Goal: Information Seeking & Learning: Check status

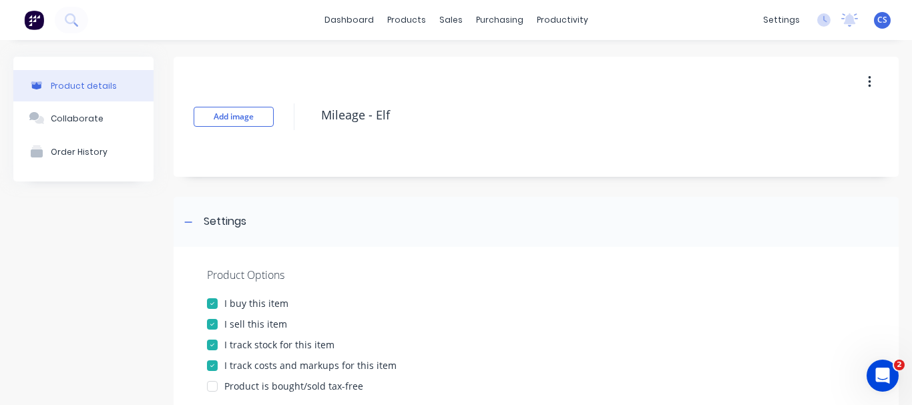
click at [210, 345] on div at bounding box center [212, 345] width 27 height 27
type textarea "x"
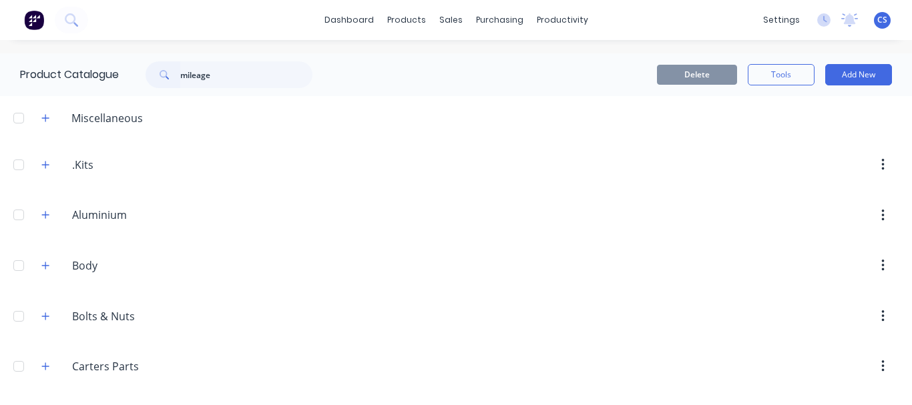
type input "mileage"
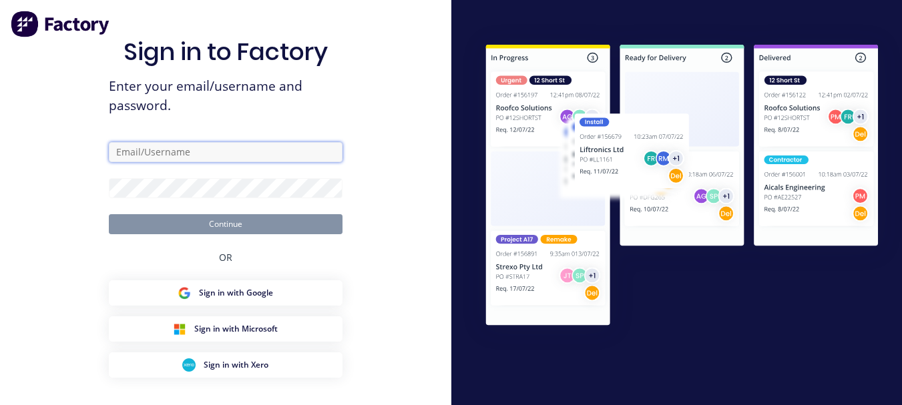
click at [229, 156] on input "text" at bounding box center [226, 152] width 234 height 20
type input "[PERSON_NAME][EMAIL_ADDRESS][DOMAIN_NAME]"
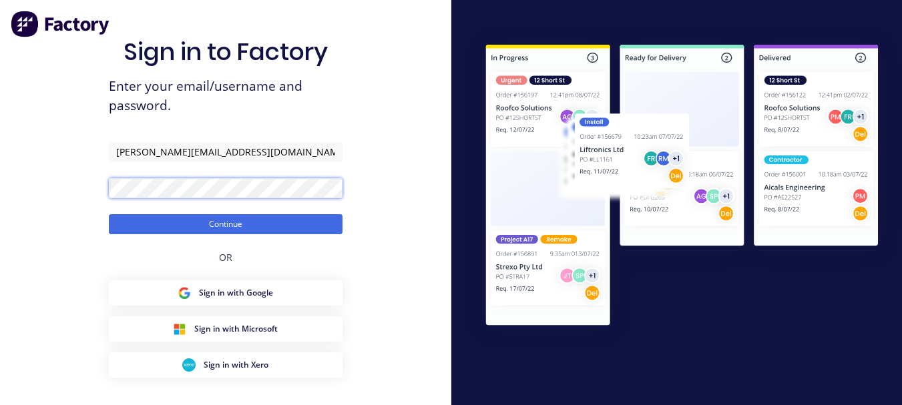
click at [109, 214] on button "Continue" at bounding box center [226, 224] width 234 height 20
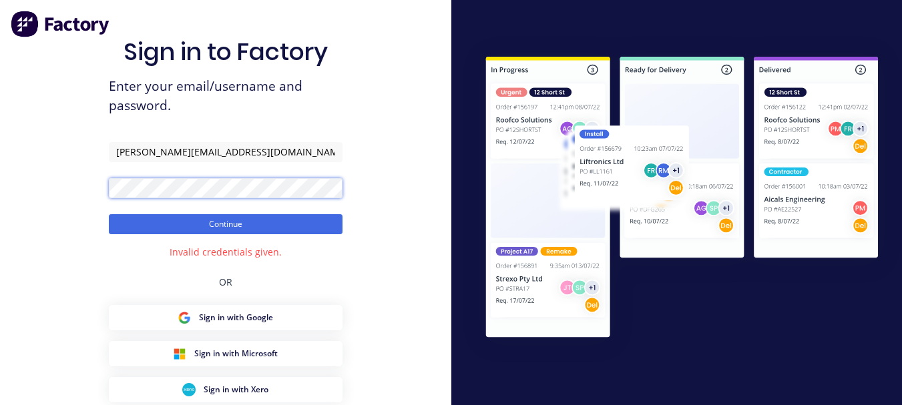
click at [109, 214] on button "Continue" at bounding box center [226, 224] width 234 height 20
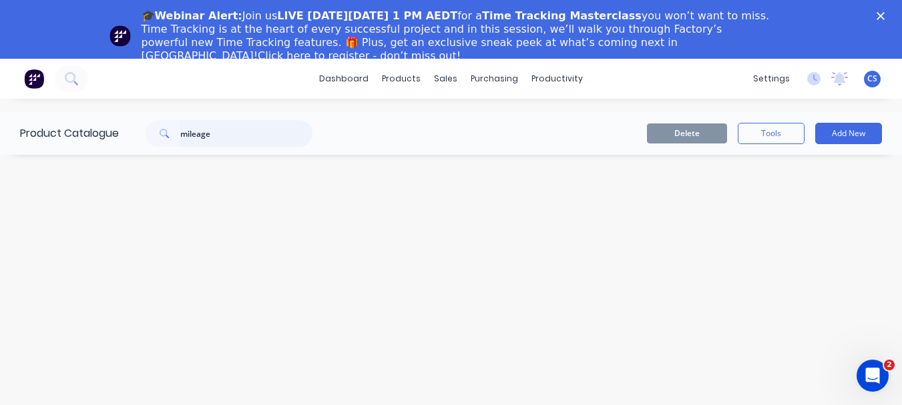
click at [204, 135] on input "mileage" at bounding box center [246, 133] width 132 height 27
drag, startPoint x: 233, startPoint y: 130, endPoint x: 132, endPoint y: 143, distance: 102.3
click at [132, 142] on div "mileage" at bounding box center [226, 133] width 214 height 27
type input "mileage"
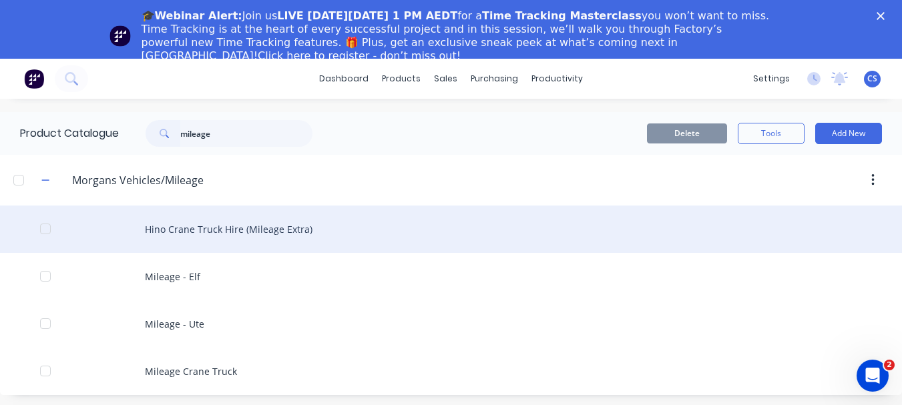
click at [187, 239] on div "Hino Crane Truck Hire (Mileage Extra)" at bounding box center [451, 229] width 902 height 47
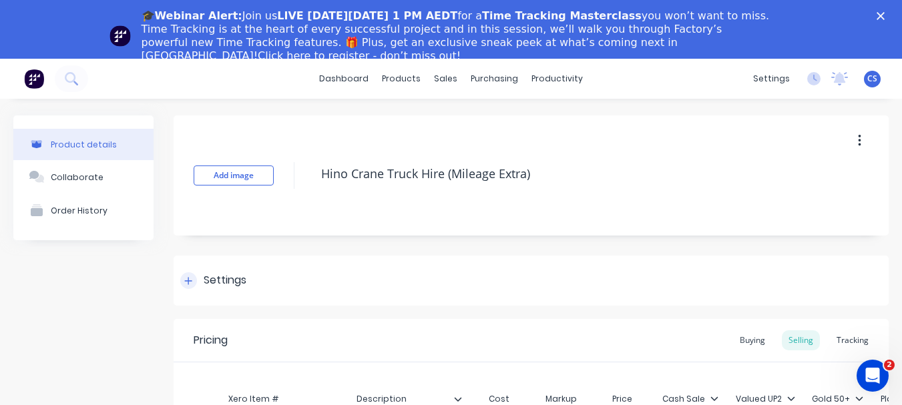
click at [186, 272] on div "Settings" at bounding box center [531, 281] width 715 height 50
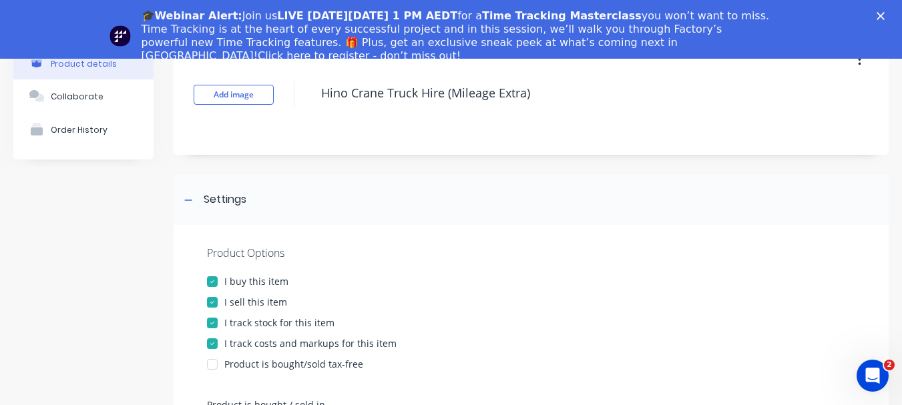
scroll to position [98, 0]
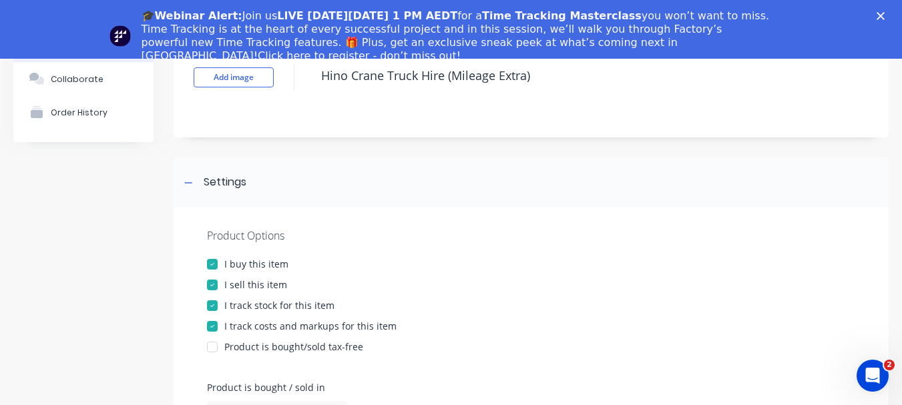
click at [218, 306] on div at bounding box center [212, 305] width 27 height 27
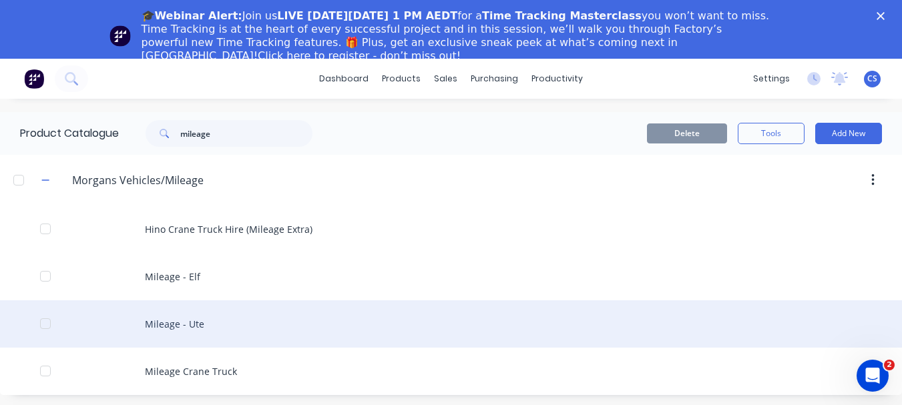
click at [215, 317] on div "Mileage - Ute" at bounding box center [451, 323] width 902 height 47
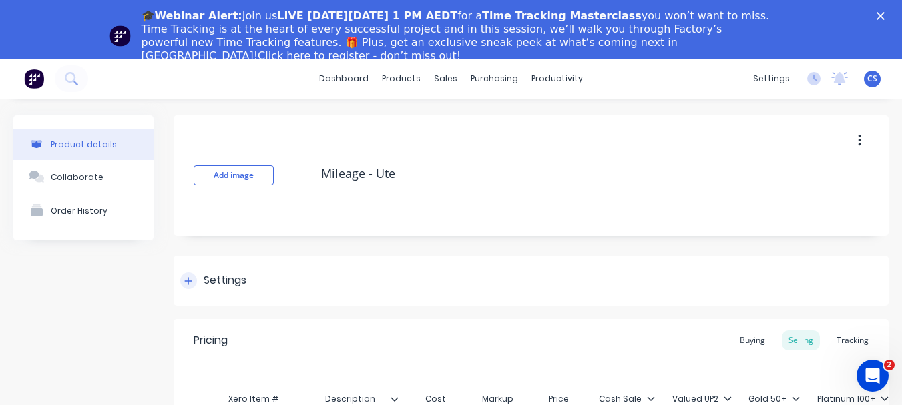
click at [190, 283] on icon at bounding box center [188, 280] width 8 height 9
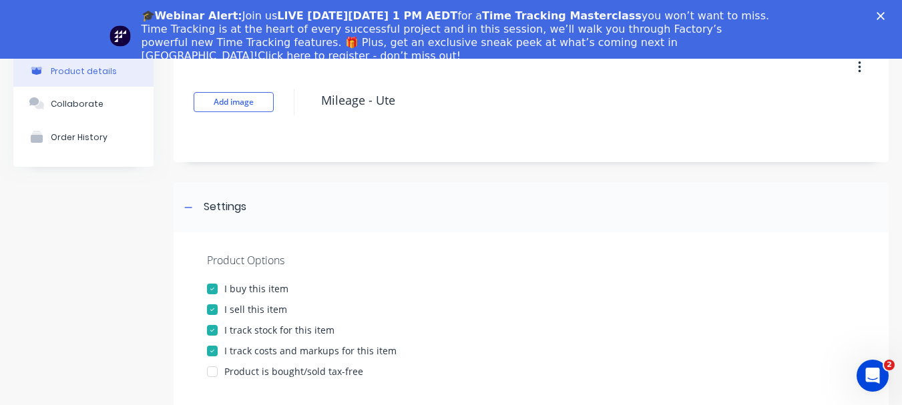
scroll to position [89, 0]
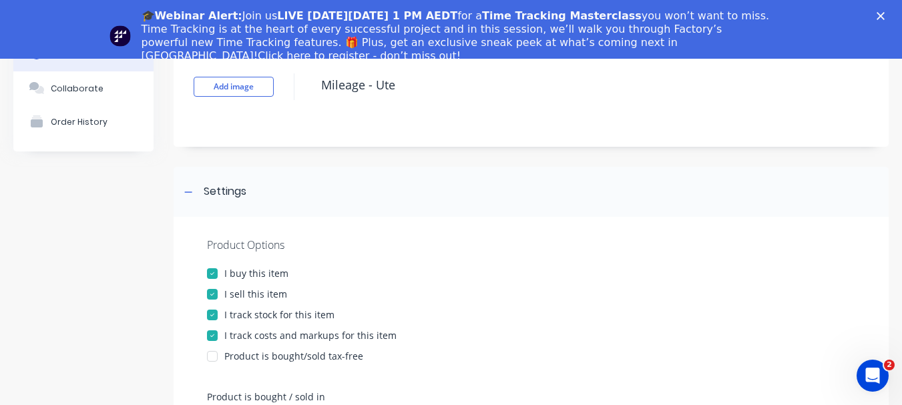
click at [210, 318] on div at bounding box center [212, 315] width 27 height 27
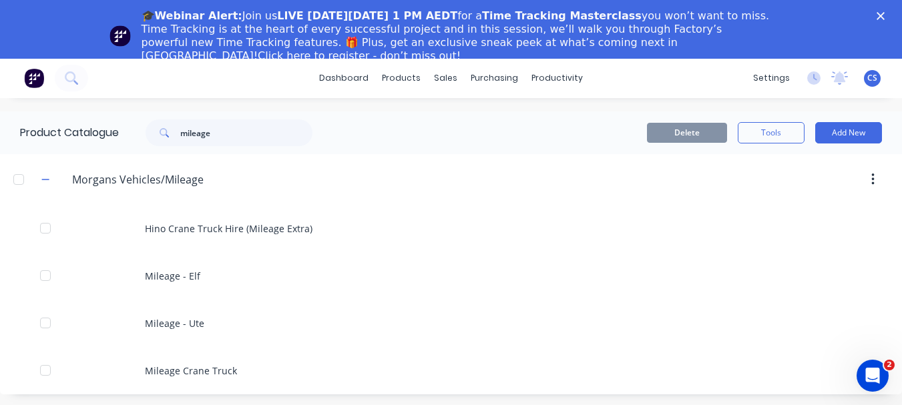
scroll to position [59, 0]
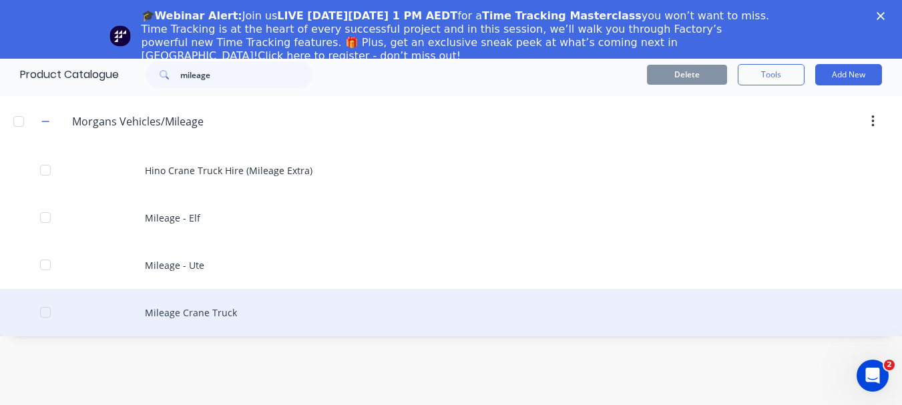
click at [217, 317] on div "Mileage Crane Truck" at bounding box center [451, 312] width 902 height 47
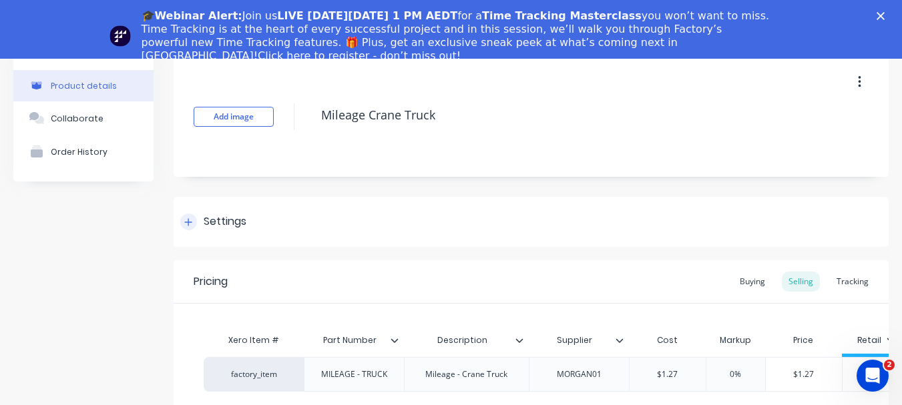
click at [190, 224] on icon at bounding box center [188, 222] width 8 height 9
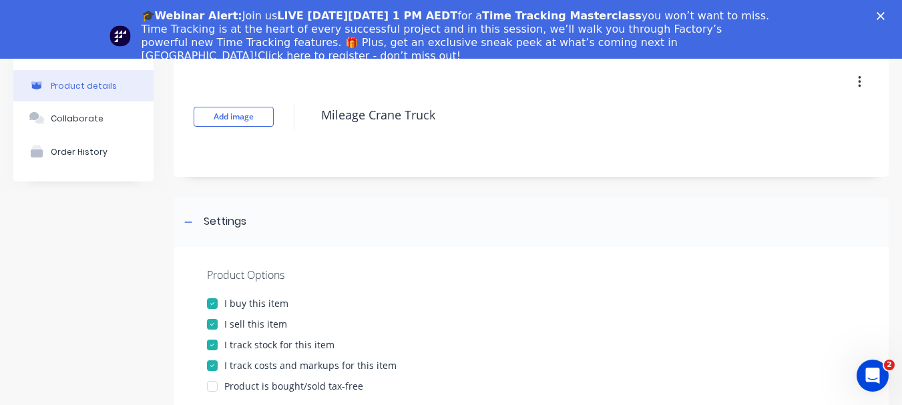
click at [216, 349] on div at bounding box center [212, 345] width 27 height 27
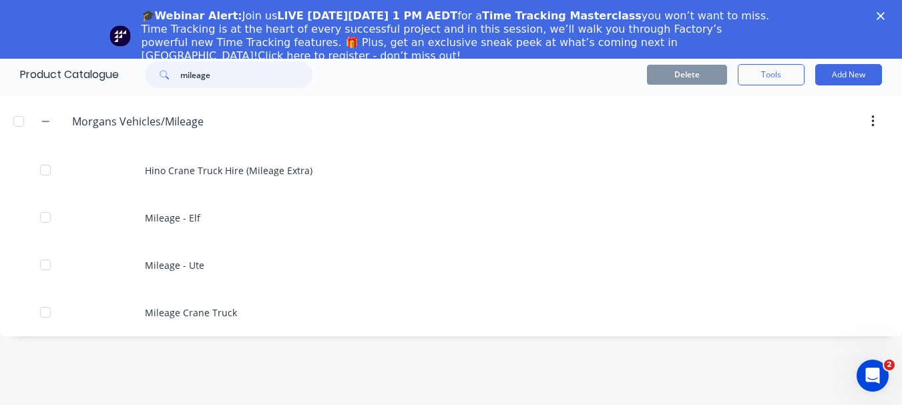
click at [203, 74] on input "mileage" at bounding box center [246, 74] width 132 height 27
drag, startPoint x: 226, startPoint y: 77, endPoint x: 158, endPoint y: 79, distance: 68.8
click at [158, 79] on div "mileage" at bounding box center [229, 74] width 167 height 27
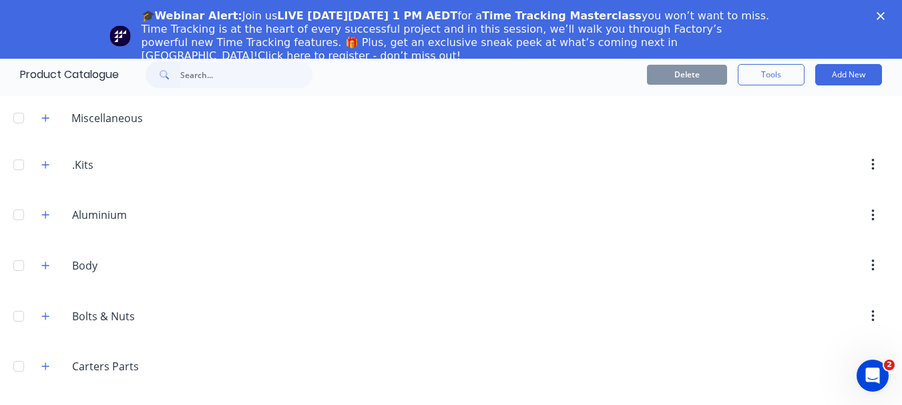
click at [885, 15] on icon "Close" at bounding box center [881, 16] width 8 height 8
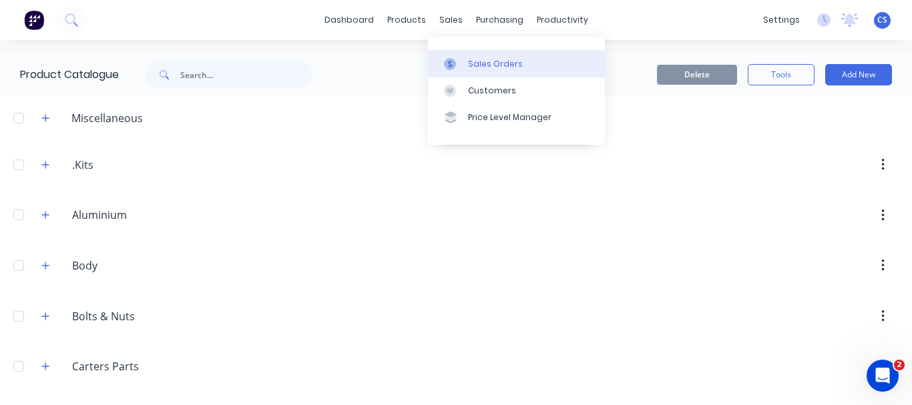
click at [461, 61] on div at bounding box center [454, 64] width 20 height 12
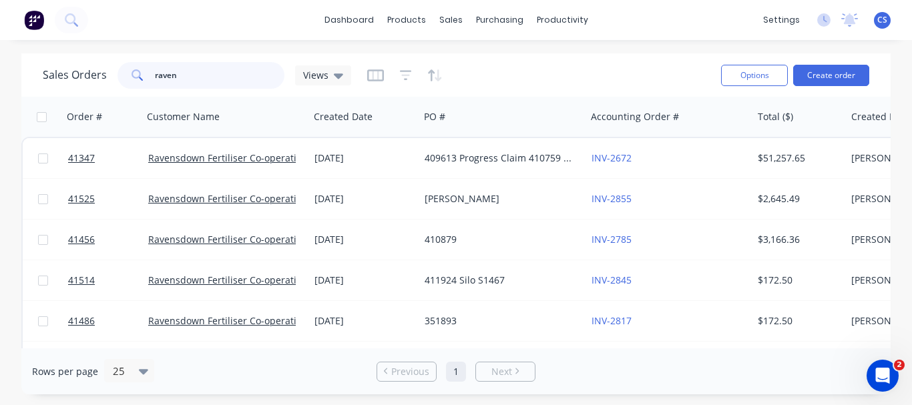
drag, startPoint x: 246, startPoint y: 81, endPoint x: 119, endPoint y: 83, distance: 126.9
click at [119, 83] on div "raven" at bounding box center [201, 75] width 167 height 27
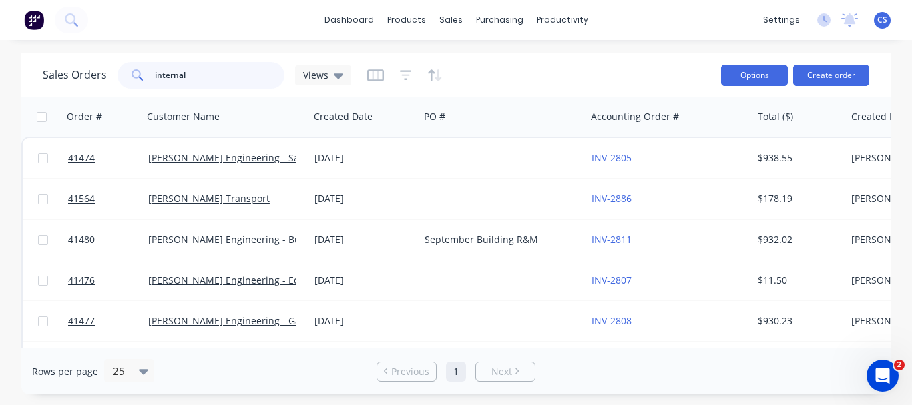
type input "internal"
click at [747, 73] on button "Options" at bounding box center [754, 75] width 67 height 21
click at [598, 72] on div "Sales Orders internal Views" at bounding box center [377, 75] width 668 height 33
click at [341, 69] on div "Views" at bounding box center [323, 75] width 56 height 20
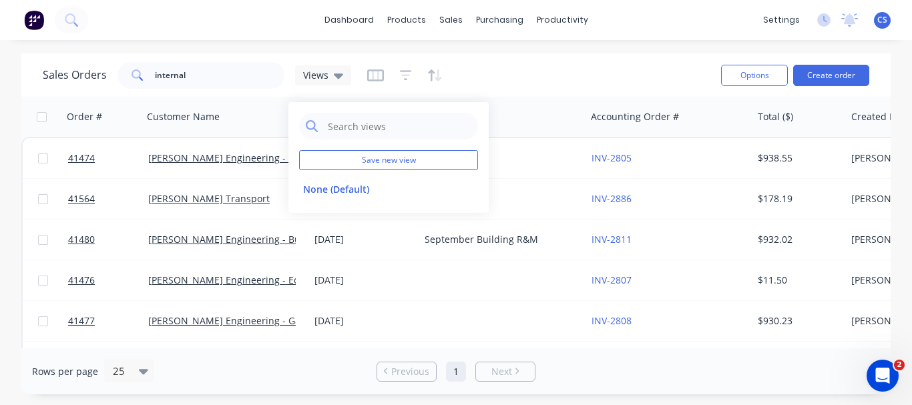
click at [515, 65] on div "Sales Orders internal Views" at bounding box center [377, 75] width 668 height 33
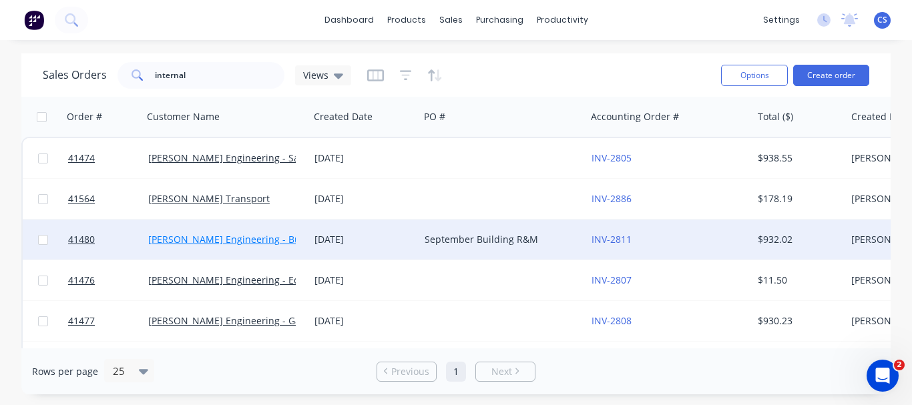
click at [239, 233] on link "Morgan Engineering - Building R M" at bounding box center [247, 239] width 198 height 13
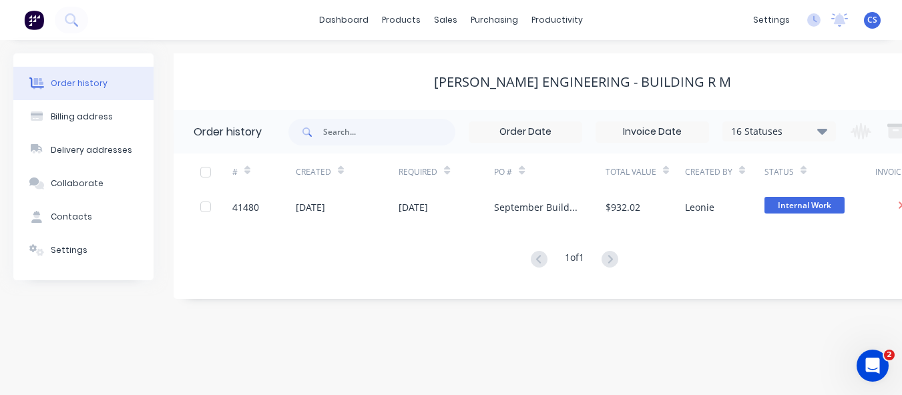
click at [817, 128] on div "16 Statuses" at bounding box center [779, 131] width 112 height 15
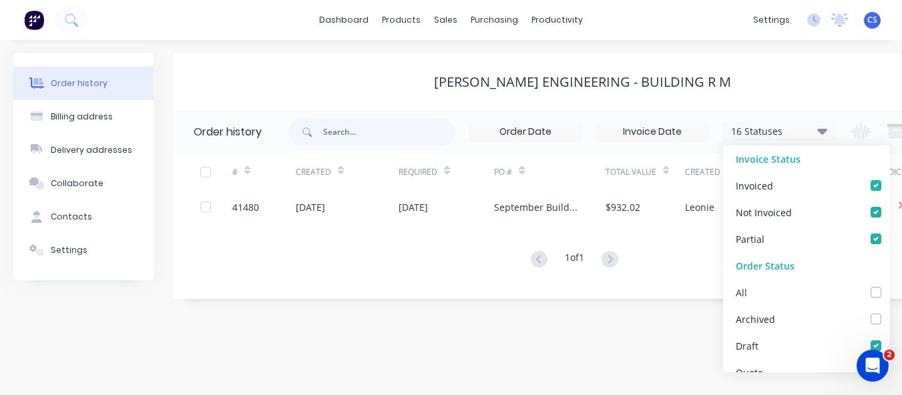
click at [806, 294] on div "All" at bounding box center [806, 292] width 167 height 27
click at [889, 285] on label at bounding box center [889, 285] width 0 height 0
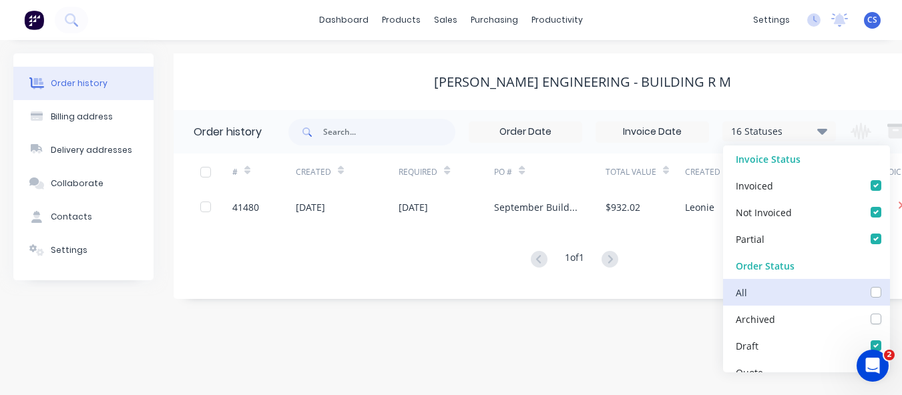
click at [889, 294] on input "checkbox" at bounding box center [894, 291] width 11 height 13
checkbox input "true"
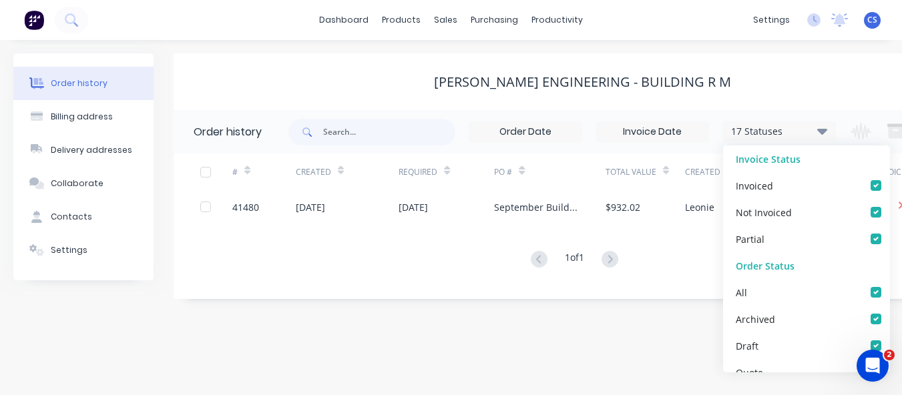
click at [437, 284] on div "# Created Required PO # Total Value Created By Status Invoiced 41480 01 Sep 202…" at bounding box center [574, 220] width 801 height 132
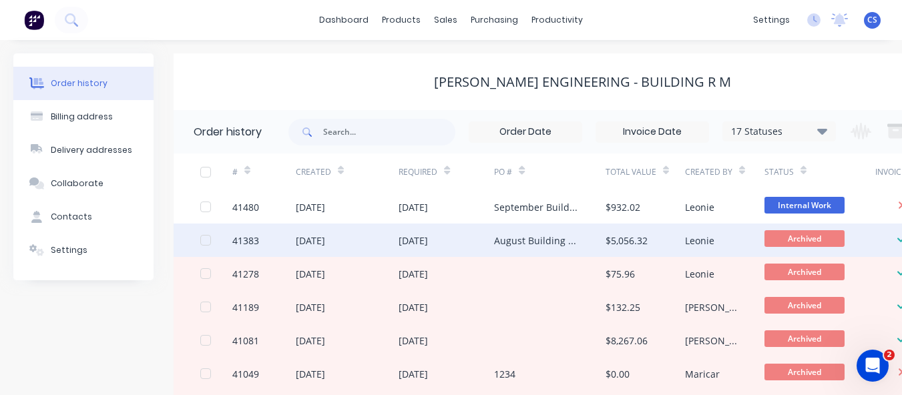
click at [471, 240] on div "31 Jul 2025" at bounding box center [446, 240] width 95 height 33
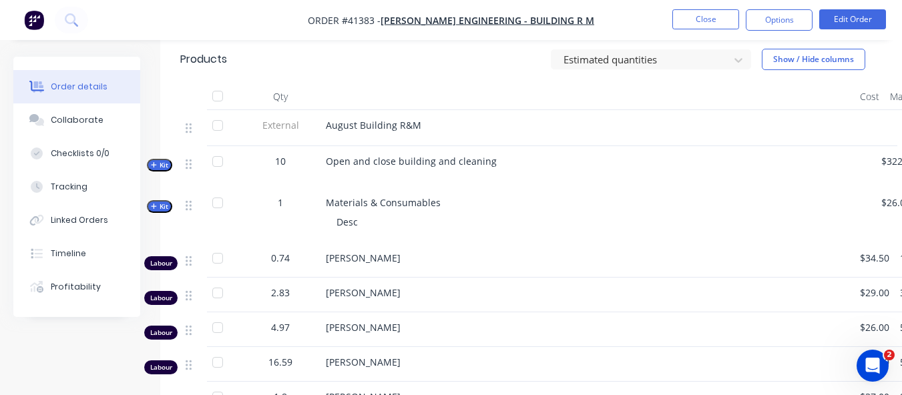
scroll to position [445, 0]
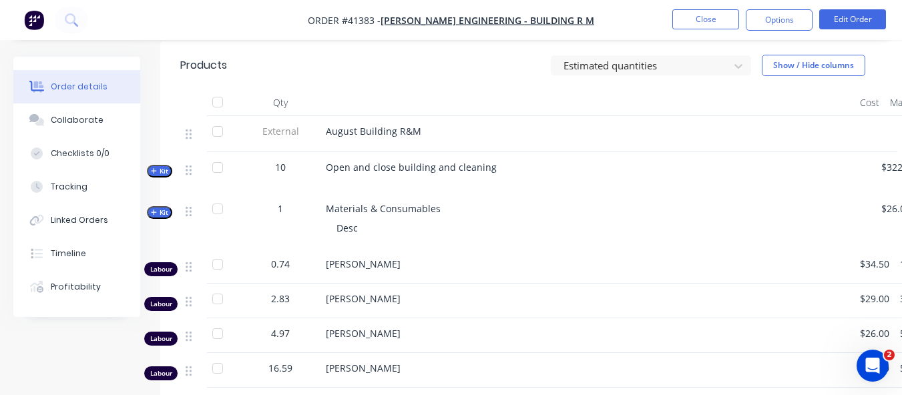
click at [152, 213] on icon "button" at bounding box center [154, 212] width 6 height 7
click at [152, 173] on icon "button" at bounding box center [154, 171] width 6 height 7
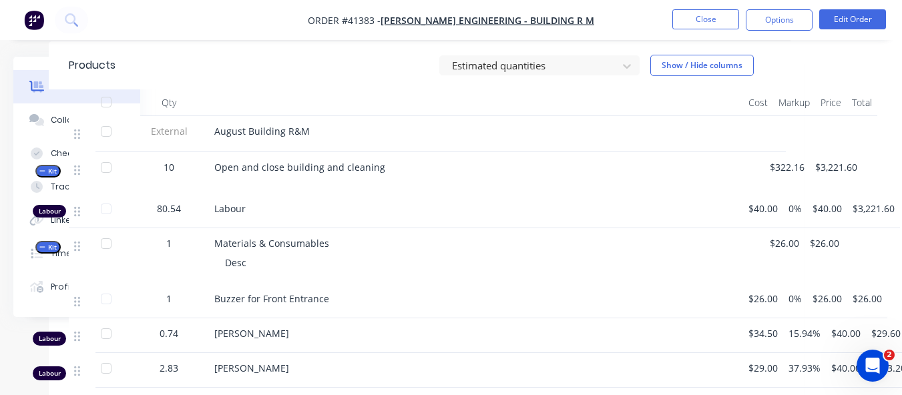
scroll to position [445, 14]
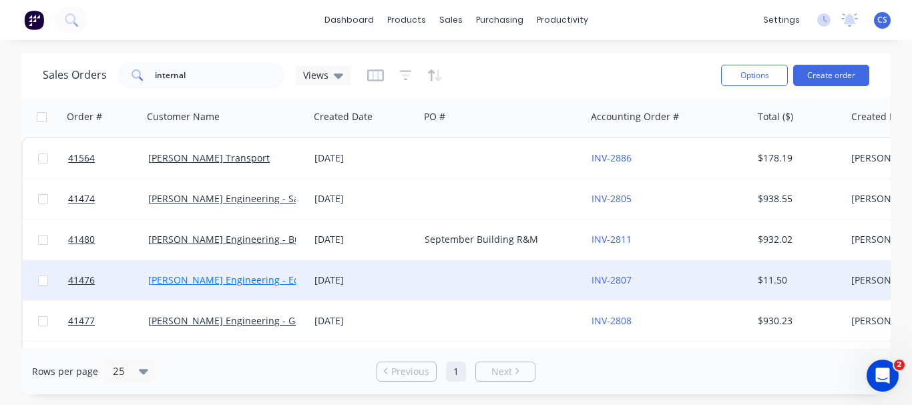
click at [262, 278] on link "Morgan Engineering - Equipment R M" at bounding box center [253, 280] width 210 height 13
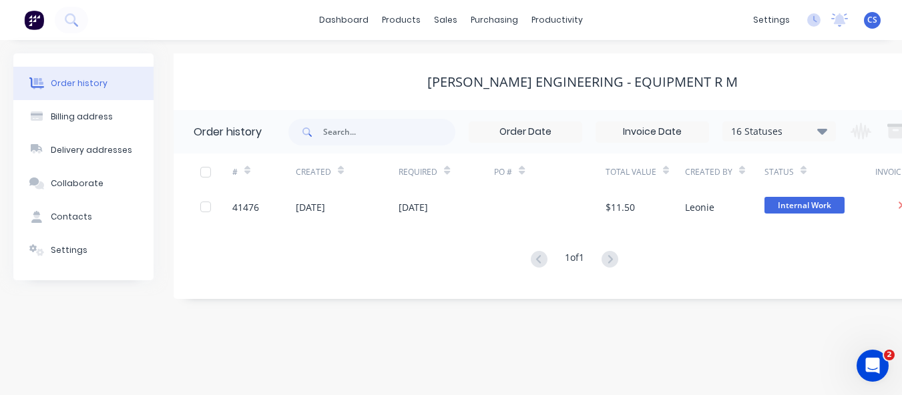
click at [827, 134] on icon at bounding box center [822, 131] width 10 height 16
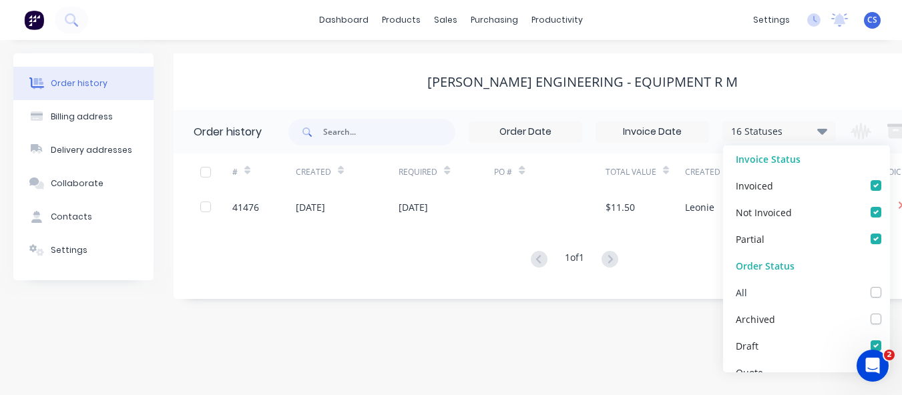
click at [889, 285] on label at bounding box center [889, 285] width 0 height 0
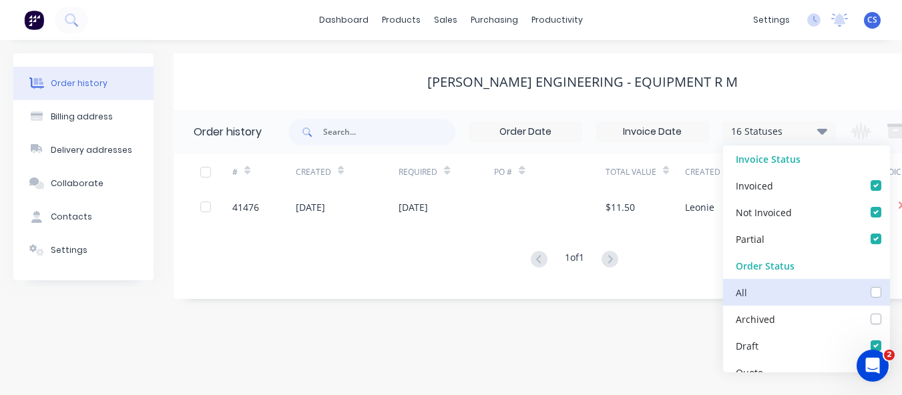
click at [889, 295] on input "checkbox" at bounding box center [894, 291] width 11 height 13
checkbox input "true"
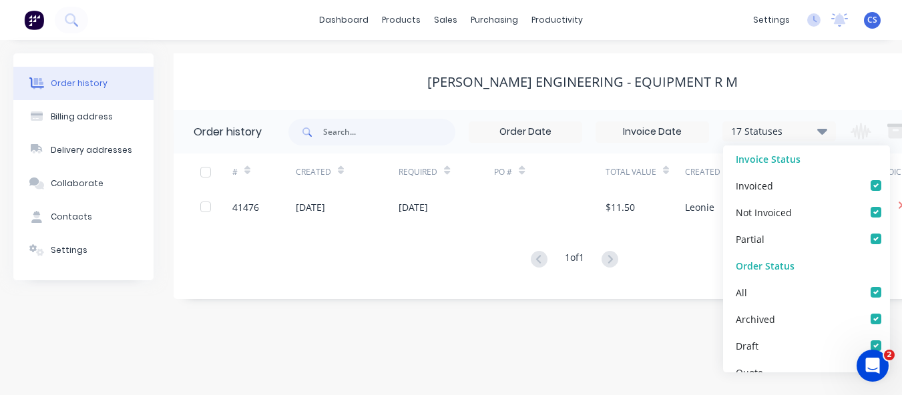
click at [410, 276] on div "# Created Required PO # Total Value Created By Status Invoiced 41476 01 Sep 202…" at bounding box center [574, 220] width 801 height 132
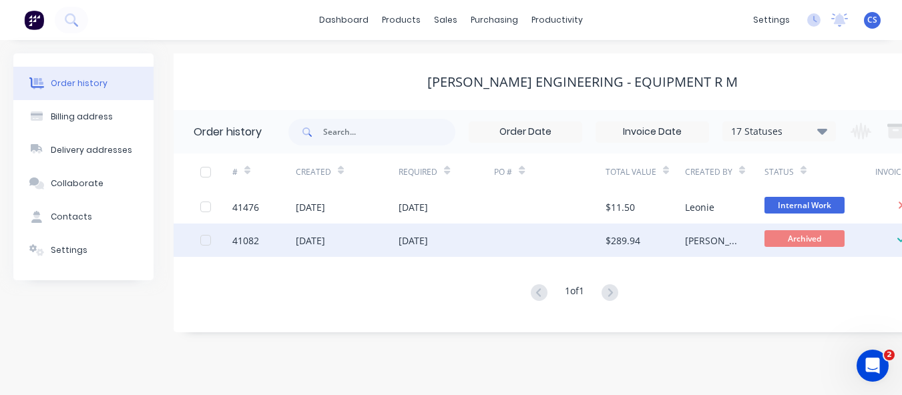
click at [406, 240] on div "07 May 2025" at bounding box center [413, 241] width 29 height 14
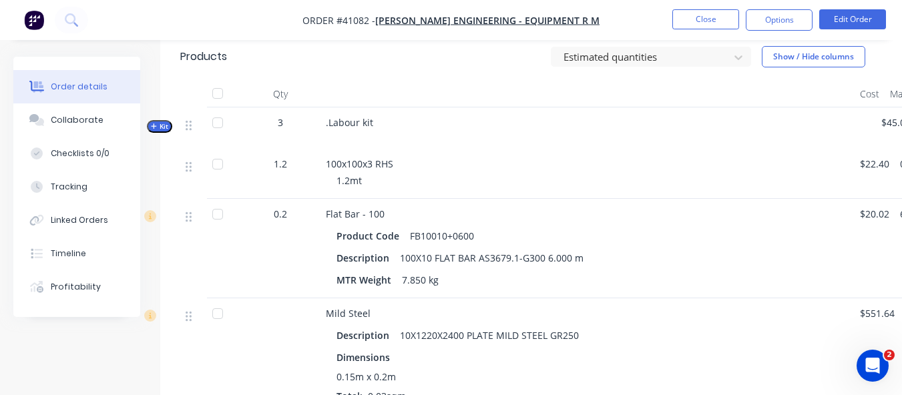
scroll to position [350, 0]
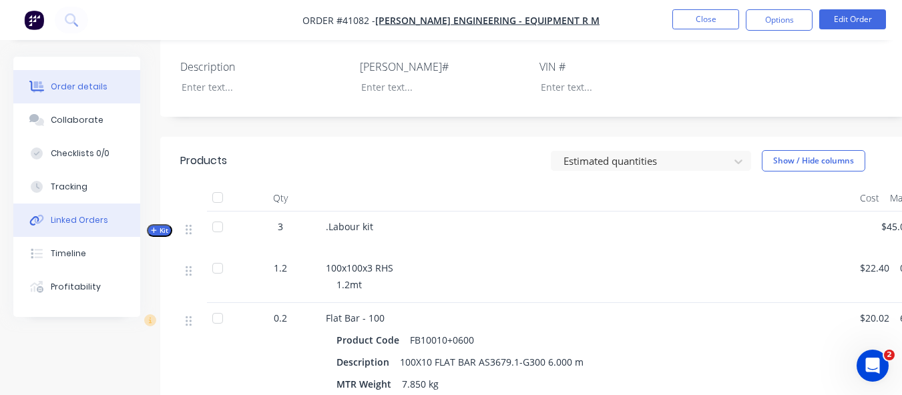
click at [93, 225] on div "Linked Orders" at bounding box center [79, 220] width 57 height 12
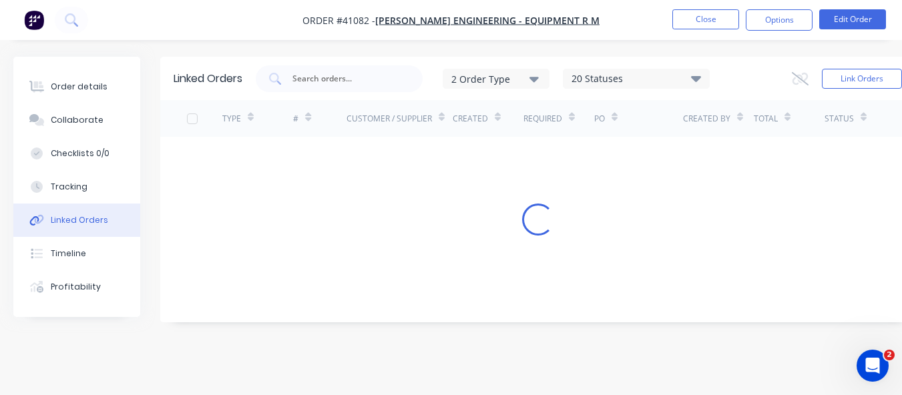
scroll to position [10, 0]
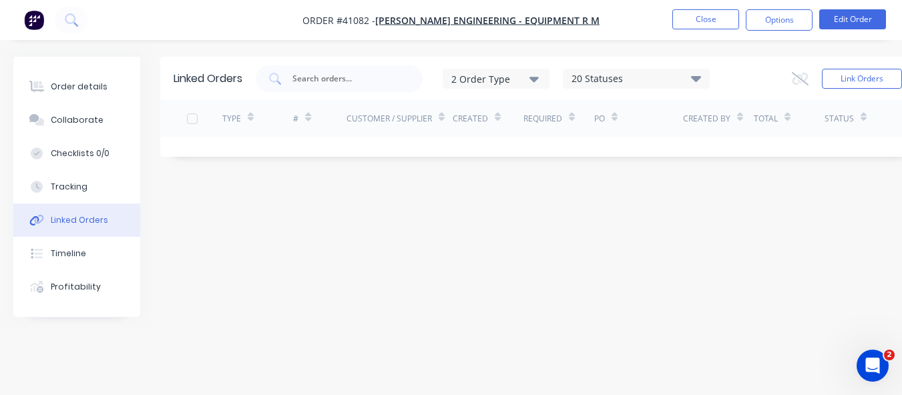
click at [696, 70] on icon at bounding box center [696, 78] width 10 height 16
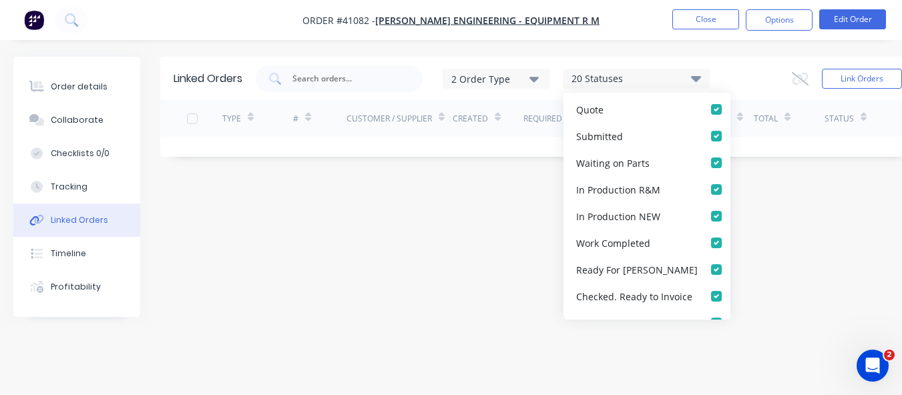
scroll to position [0, 0]
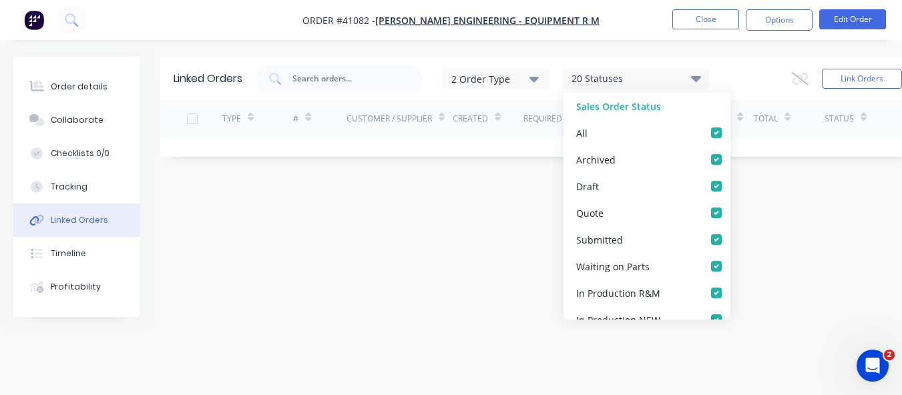
click at [278, 132] on div "Linked Orders 2 Order Type 20 Statuses Sales Order Status All Archived Draft Qu…" at bounding box center [537, 107] width 755 height 100
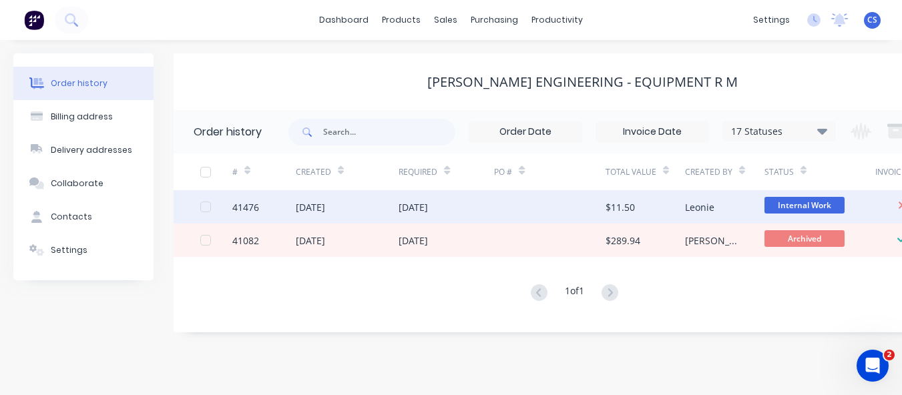
click at [397, 204] on div "01 Sep 2025" at bounding box center [348, 206] width 104 height 33
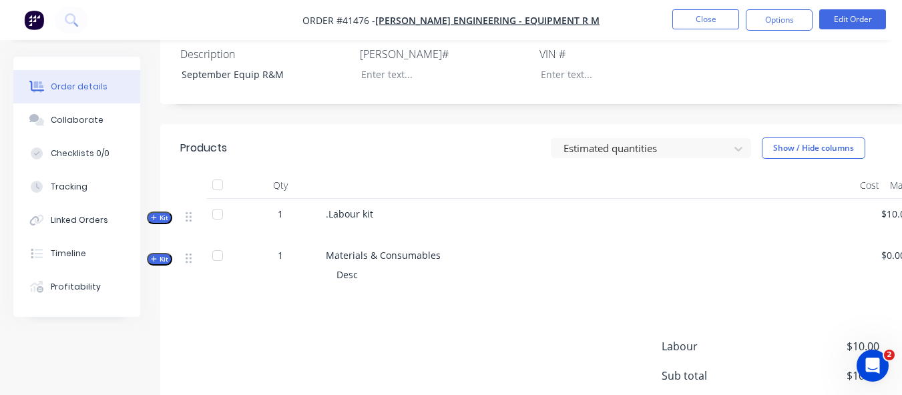
scroll to position [411, 0]
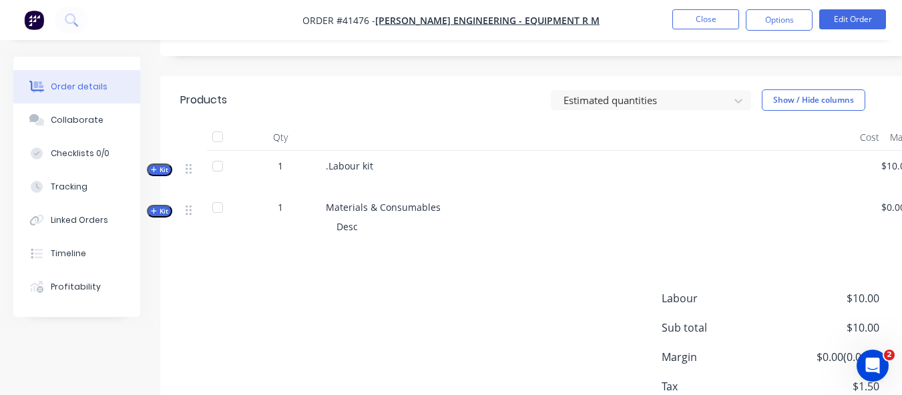
click at [151, 169] on icon "button" at bounding box center [154, 169] width 6 height 7
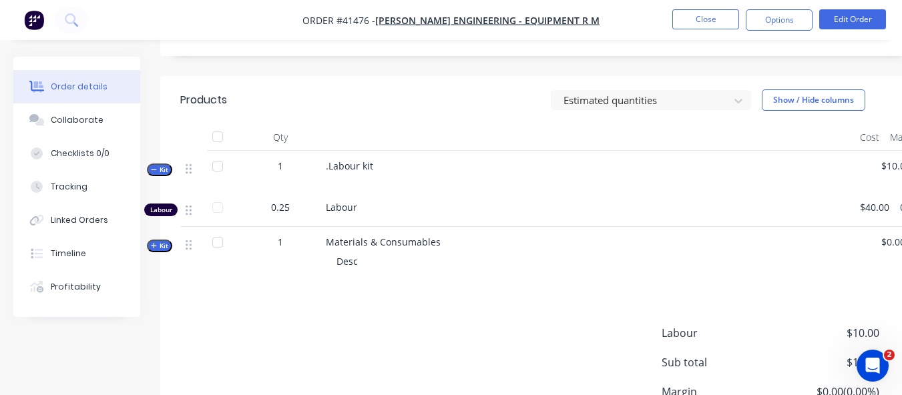
click at [156, 247] on icon "button" at bounding box center [154, 245] width 6 height 7
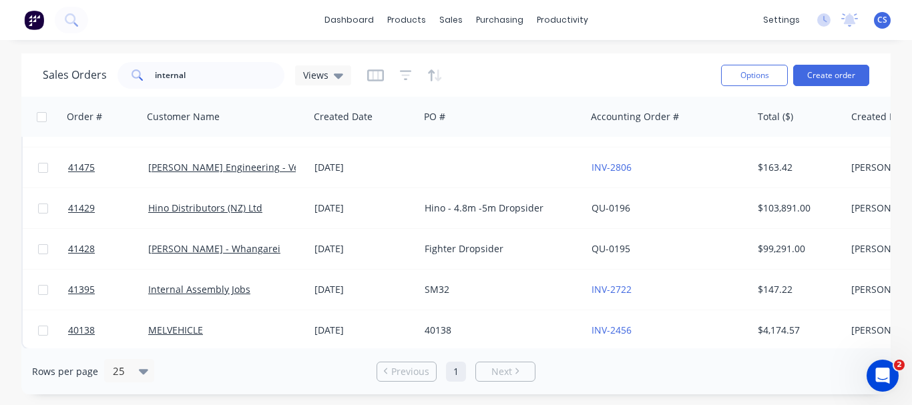
scroll to position [243, 0]
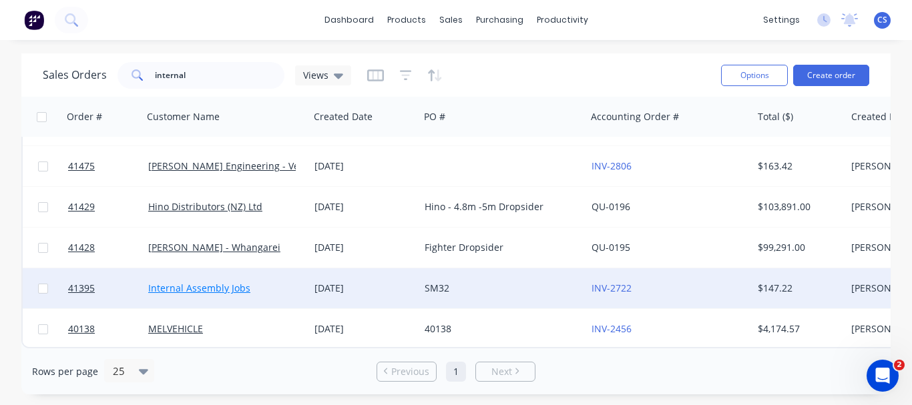
click at [190, 282] on link "Internal Assembly Jobs" at bounding box center [199, 288] width 102 height 13
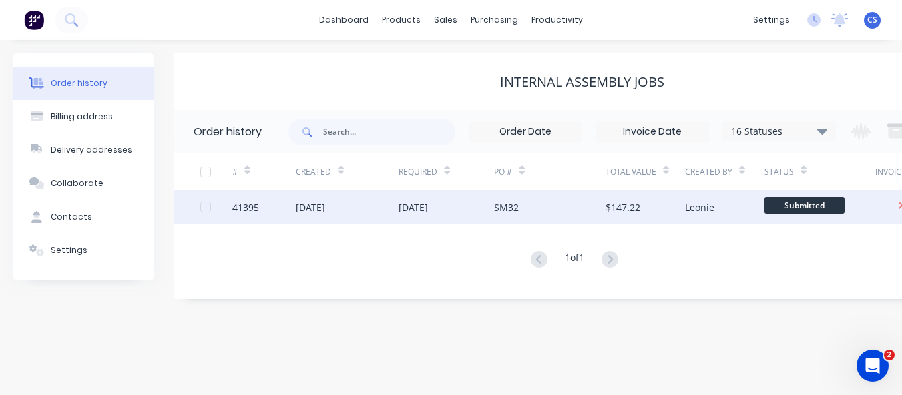
click at [317, 210] on div "06 Aug 2025" at bounding box center [310, 207] width 29 height 14
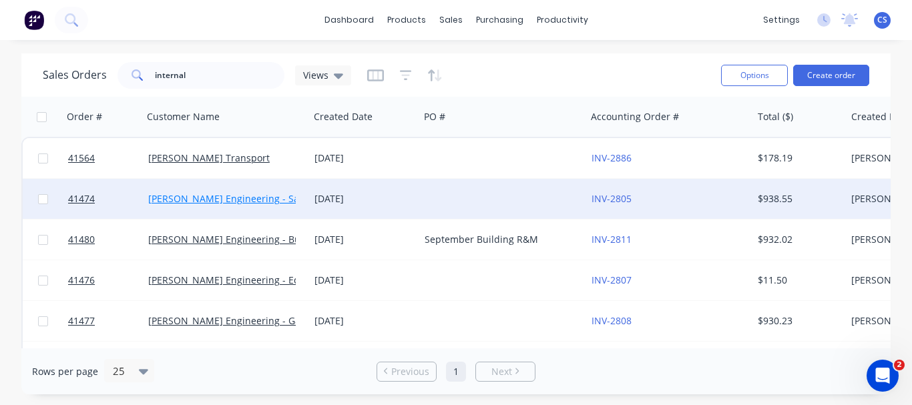
click at [246, 198] on link "Morgan Engineering - Safety" at bounding box center [232, 198] width 168 height 13
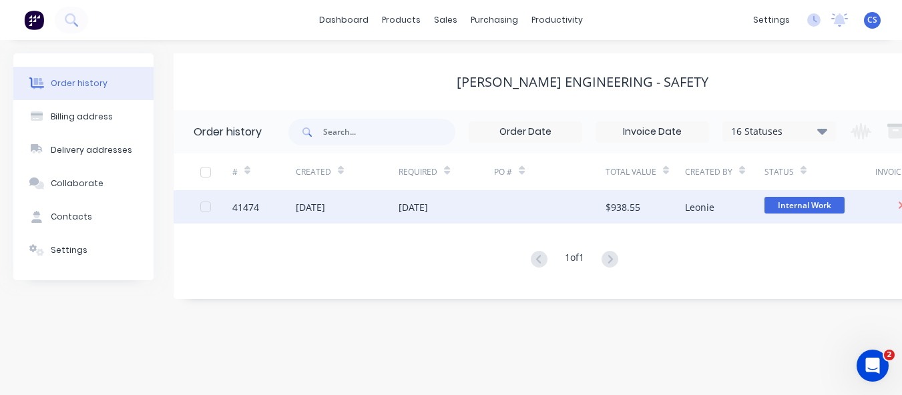
click at [284, 210] on div "41474" at bounding box center [263, 206] width 63 height 33
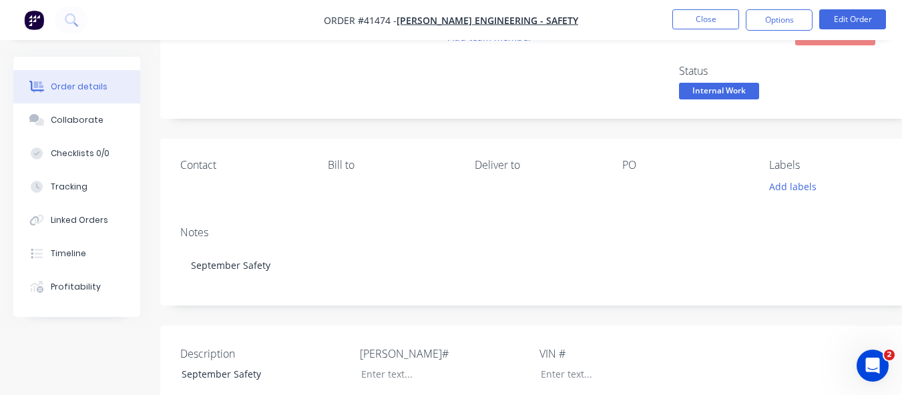
scroll to position [27, 0]
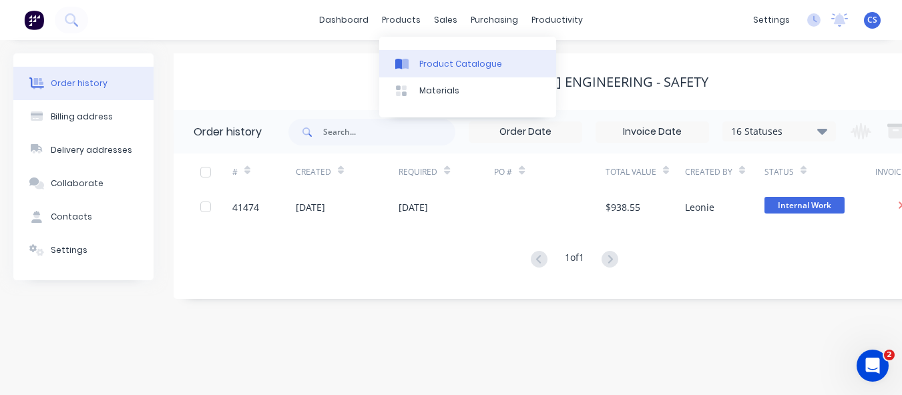
click at [432, 60] on div "Product Catalogue" at bounding box center [460, 64] width 83 height 12
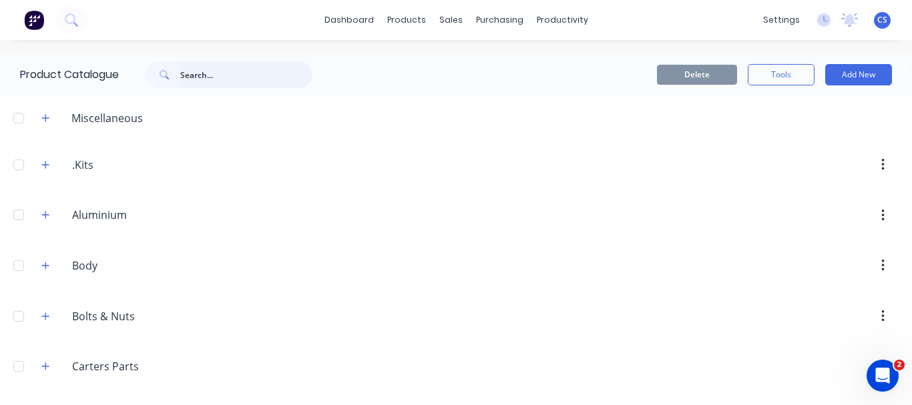
click at [284, 75] on input "text" at bounding box center [246, 74] width 132 height 27
type input "materials"
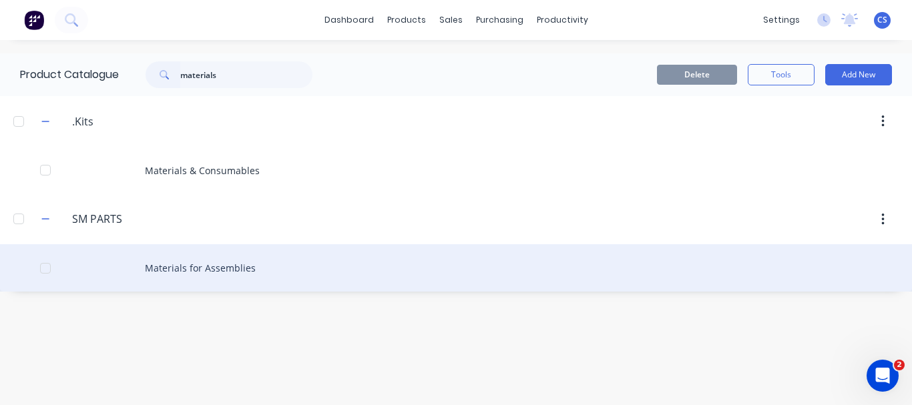
click at [204, 266] on div "Materials for Assemblies" at bounding box center [456, 267] width 912 height 47
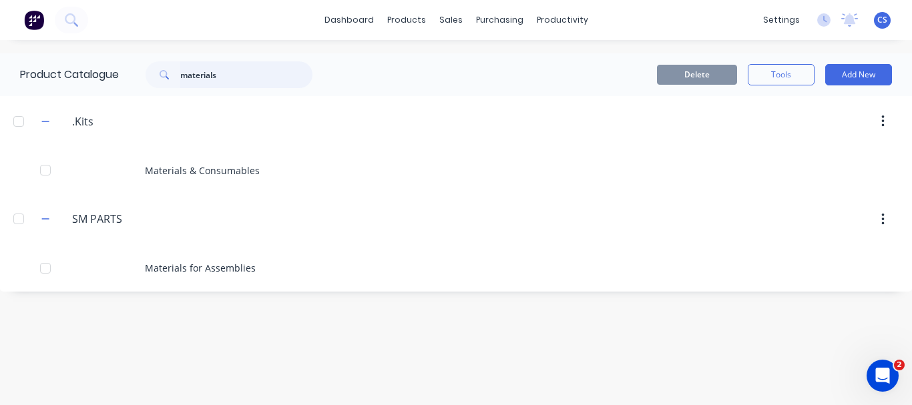
click at [252, 69] on input "materials" at bounding box center [246, 74] width 132 height 27
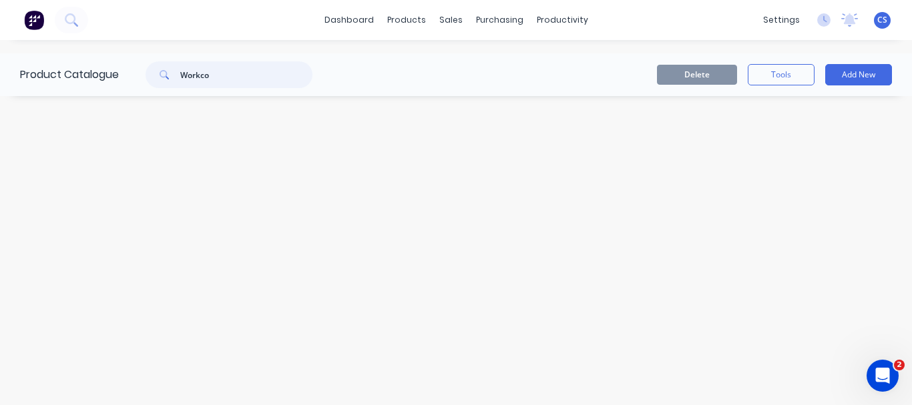
type input "Workcon"
drag, startPoint x: 234, startPoint y: 71, endPoint x: 162, endPoint y: 77, distance: 73.0
click at [162, 77] on div "Workcon" at bounding box center [229, 74] width 167 height 27
click at [343, 15] on link "dashboard" at bounding box center [349, 20] width 63 height 20
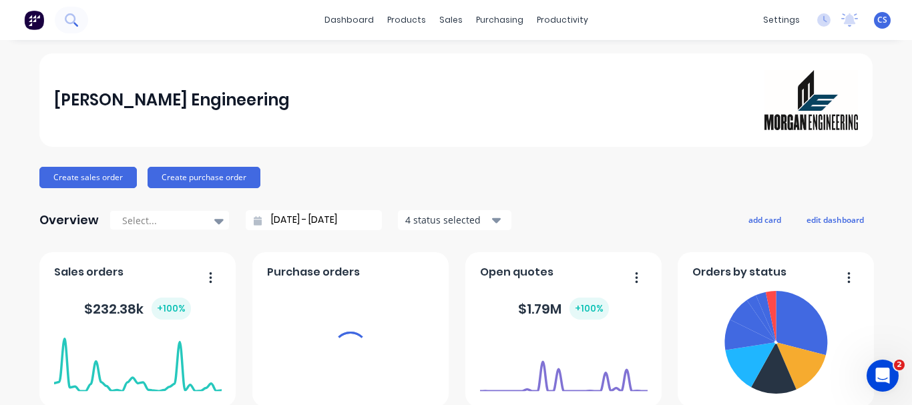
click at [73, 14] on icon at bounding box center [71, 19] width 13 height 13
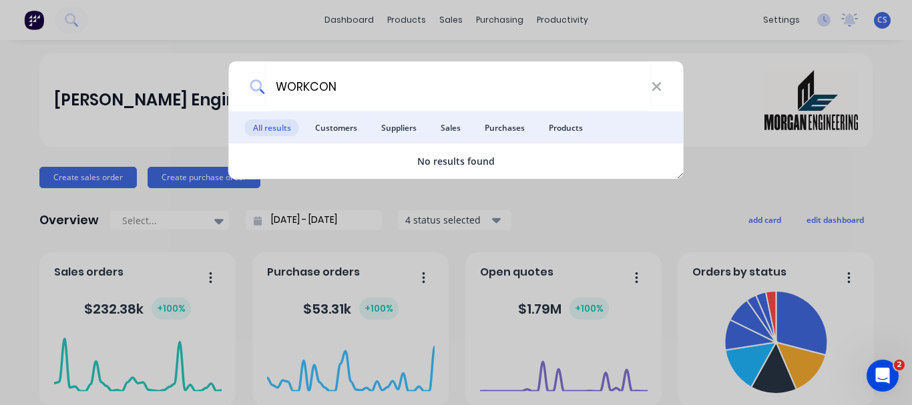
click at [572, 129] on span "Products" at bounding box center [566, 128] width 50 height 17
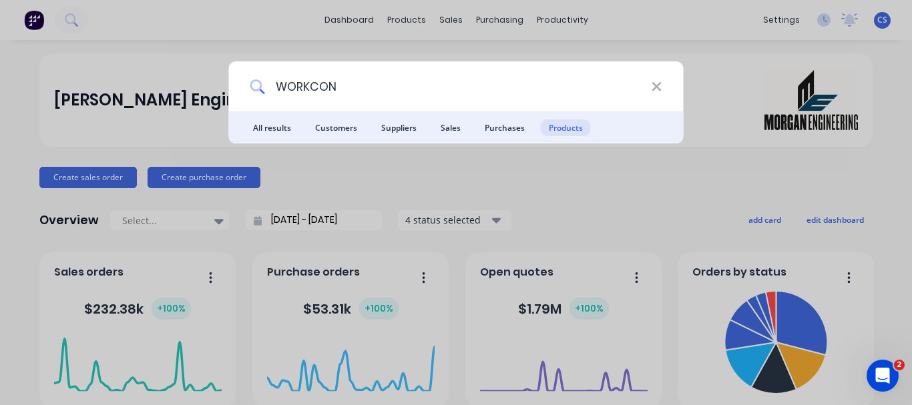
drag, startPoint x: 343, startPoint y: 85, endPoint x: 227, endPoint y: 85, distance: 115.5
click at [227, 85] on div "WORKCON All results Customers Suppliers Sales Purchases Products" at bounding box center [456, 202] width 912 height 405
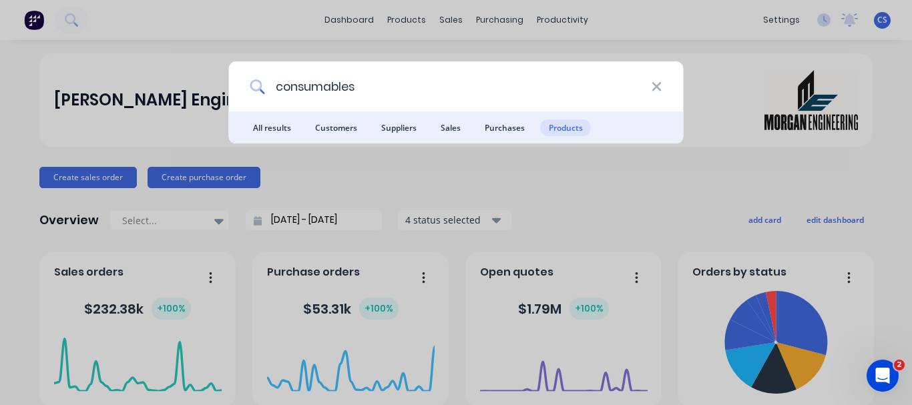
type input "consumables"
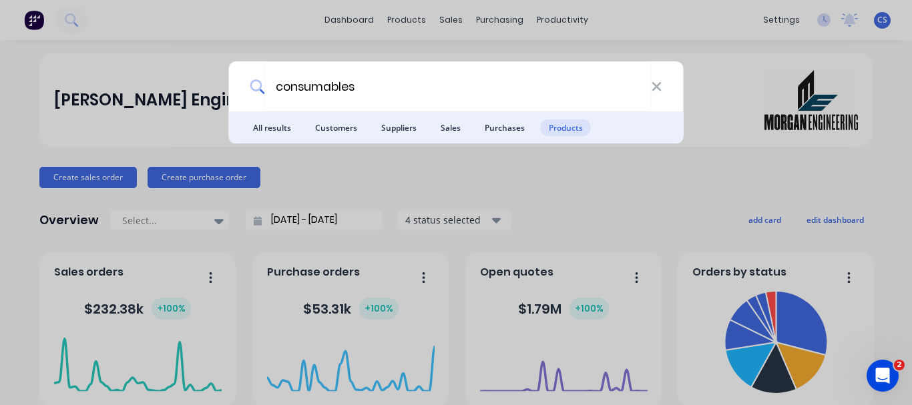
click at [561, 126] on span "Products" at bounding box center [566, 128] width 50 height 17
click at [662, 88] on icon at bounding box center [656, 86] width 11 height 15
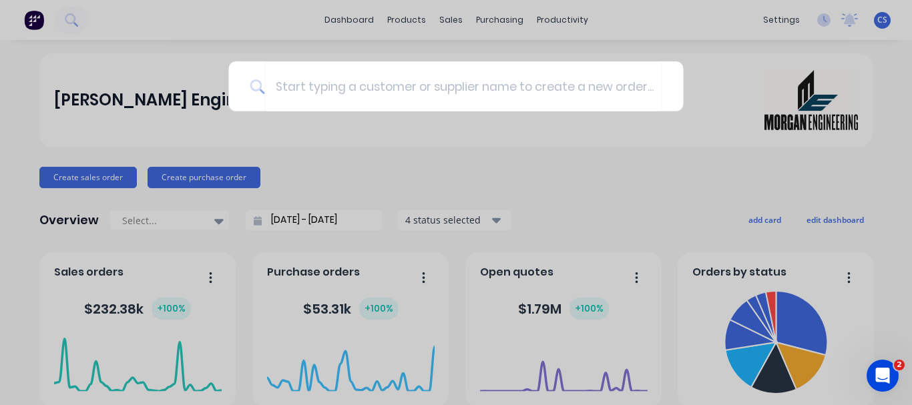
click at [69, 20] on div at bounding box center [456, 202] width 912 height 405
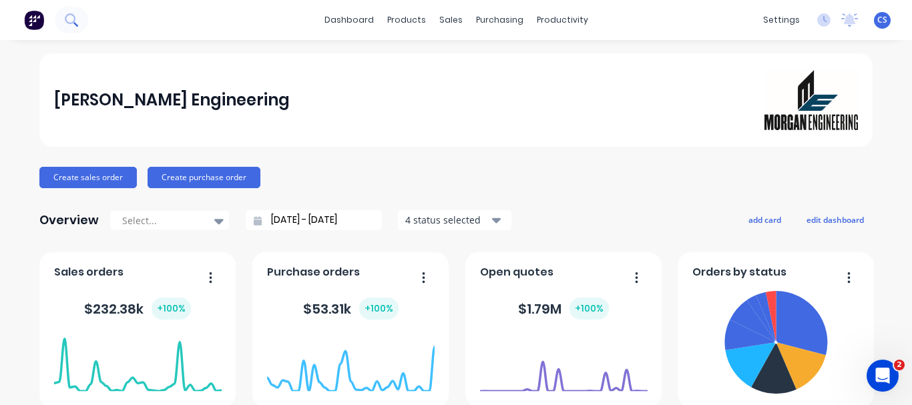
click at [73, 20] on icon at bounding box center [71, 19] width 13 height 13
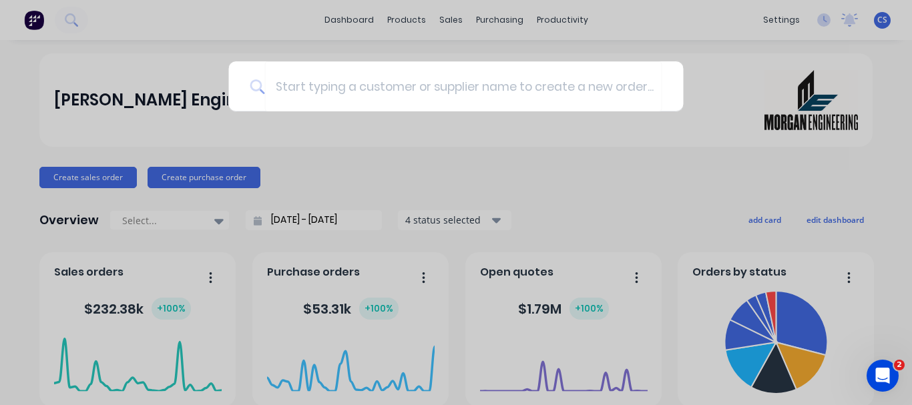
click at [112, 15] on div at bounding box center [456, 202] width 912 height 405
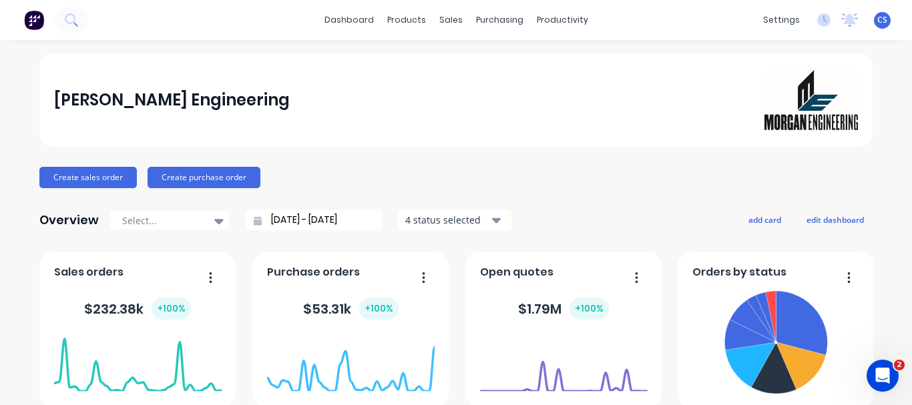
click at [31, 21] on img at bounding box center [34, 20] width 20 height 20
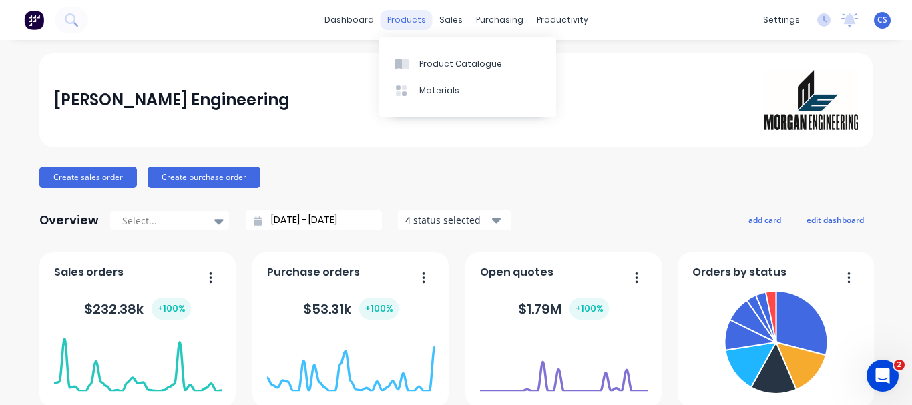
click at [415, 23] on div "products" at bounding box center [407, 20] width 52 height 20
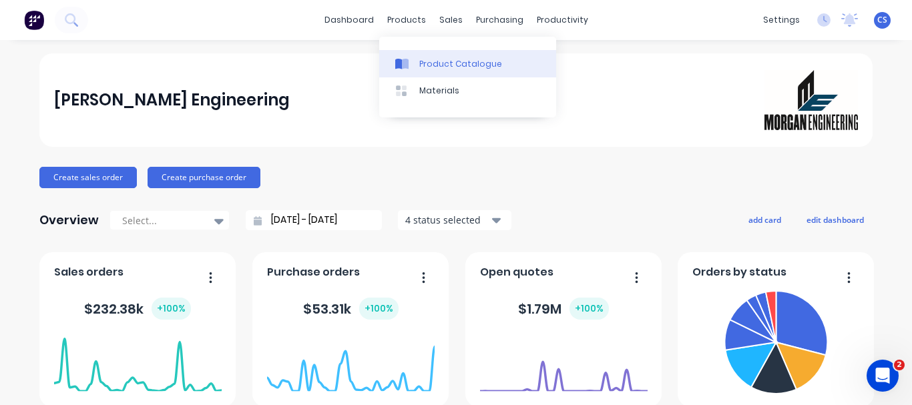
click at [442, 64] on div "Product Catalogue" at bounding box center [460, 64] width 83 height 12
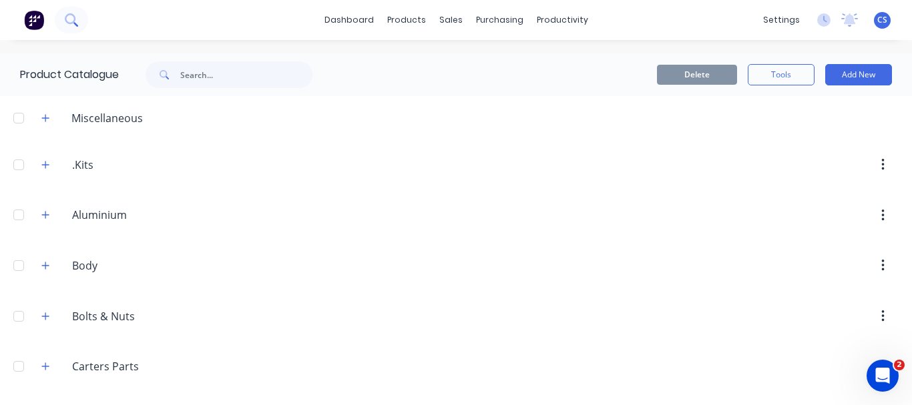
click at [72, 22] on icon at bounding box center [70, 18] width 11 height 11
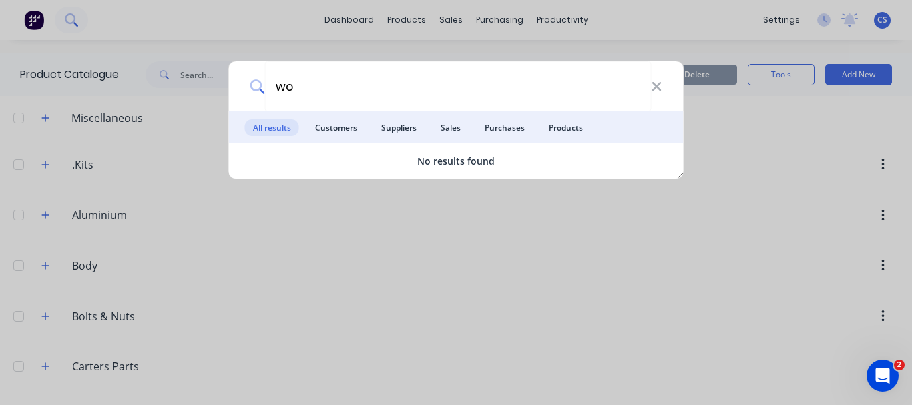
type input "w"
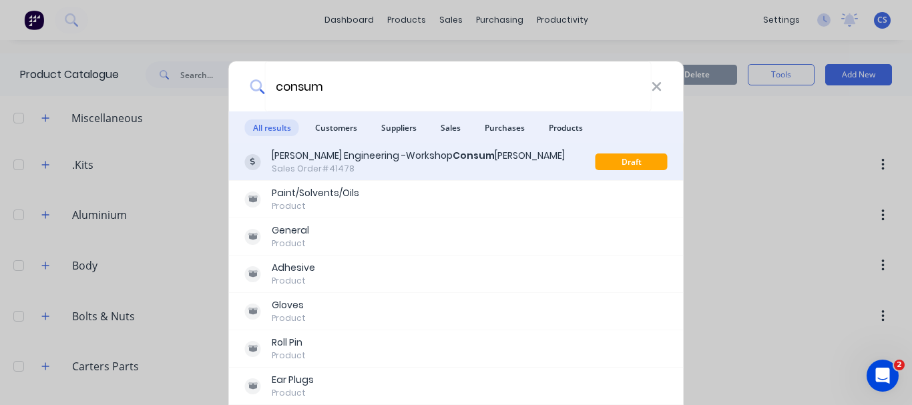
type input "consum"
click at [339, 159] on div "Morgan Engineering -Workshop Consum ables" at bounding box center [418, 156] width 293 height 14
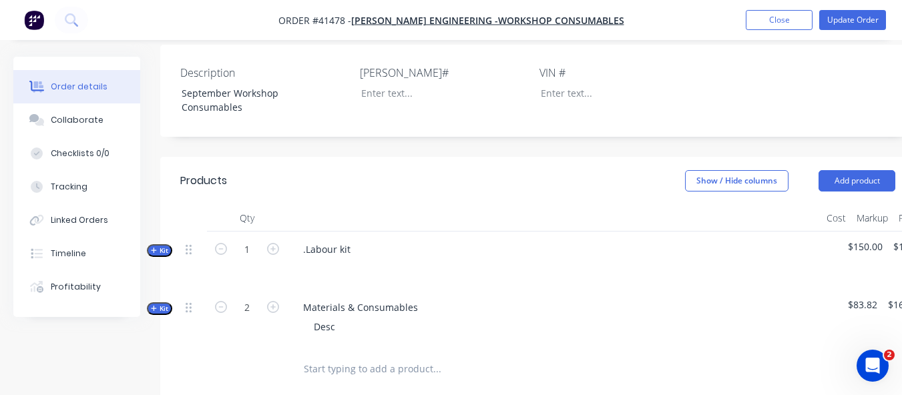
scroll to position [476, 0]
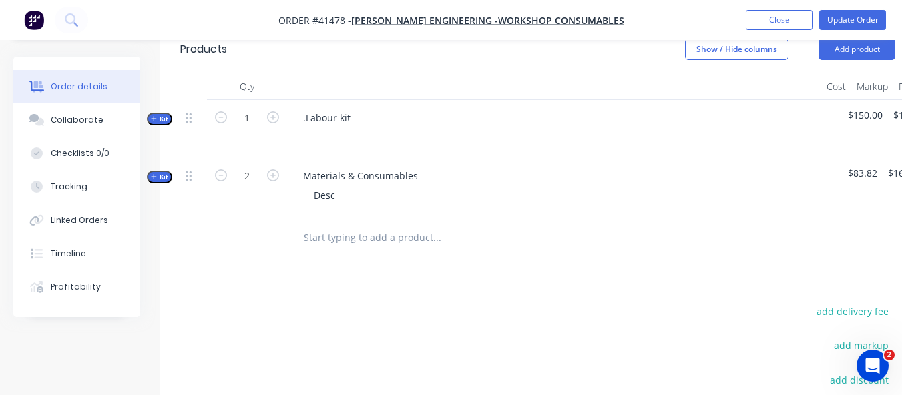
click at [150, 180] on button "Kit" at bounding box center [159, 177] width 25 height 13
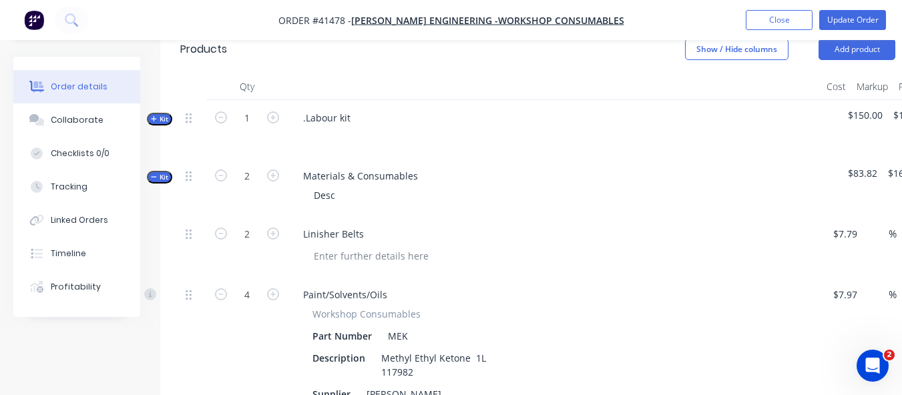
click at [153, 122] on icon "button" at bounding box center [154, 119] width 6 height 7
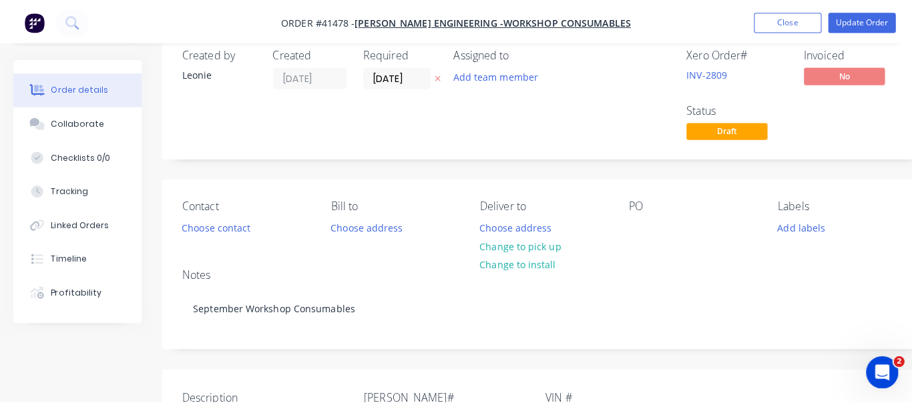
scroll to position [0, 0]
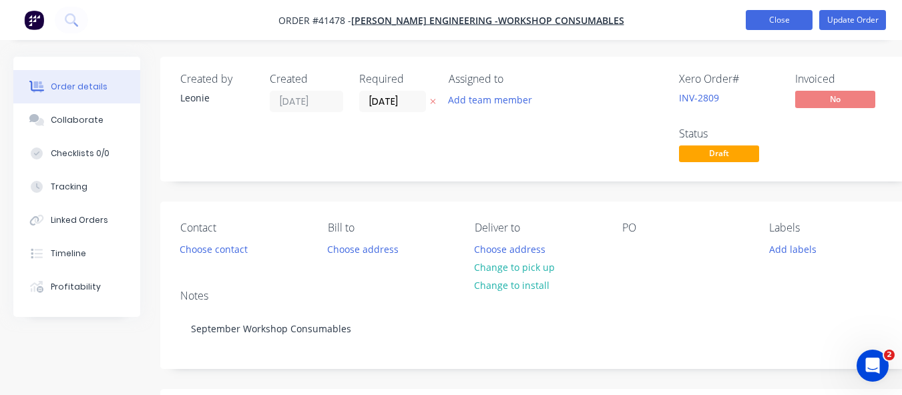
click at [795, 25] on button "Close" at bounding box center [779, 20] width 67 height 20
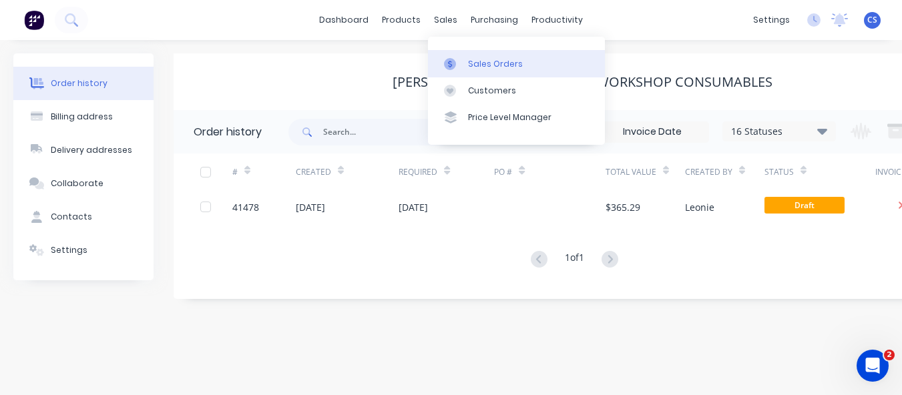
click at [477, 68] on div "Sales Orders" at bounding box center [495, 64] width 55 height 12
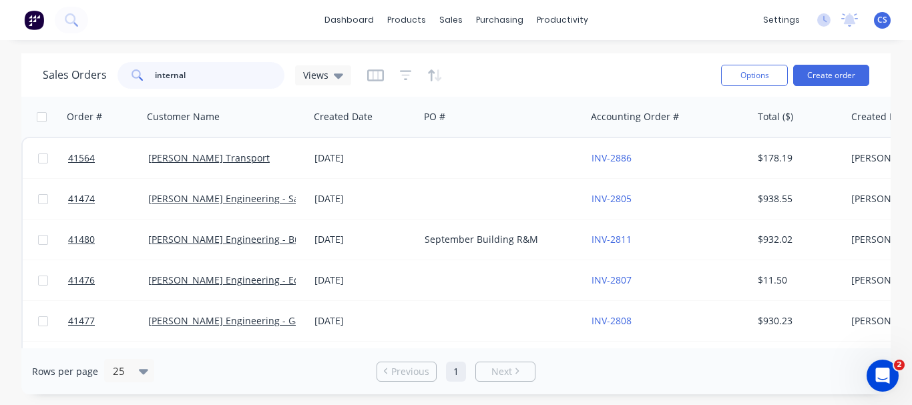
drag, startPoint x: 212, startPoint y: 70, endPoint x: 111, endPoint y: 71, distance: 101.5
click at [111, 71] on div "Sales Orders internal Views" at bounding box center [197, 75] width 308 height 27
type input "41384"
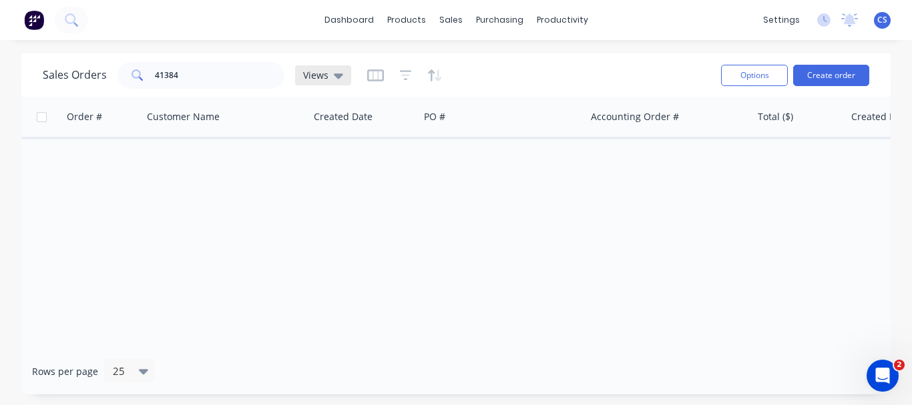
click at [338, 77] on icon at bounding box center [338, 75] width 9 height 5
click at [526, 91] on div "Sales Orders 41384 Views" at bounding box center [377, 75] width 668 height 33
click at [739, 73] on button "Options" at bounding box center [754, 75] width 67 height 21
click at [581, 71] on div "Sales Orders 41384 Views" at bounding box center [377, 75] width 668 height 33
click at [435, 77] on icon "button" at bounding box center [438, 75] width 7 height 12
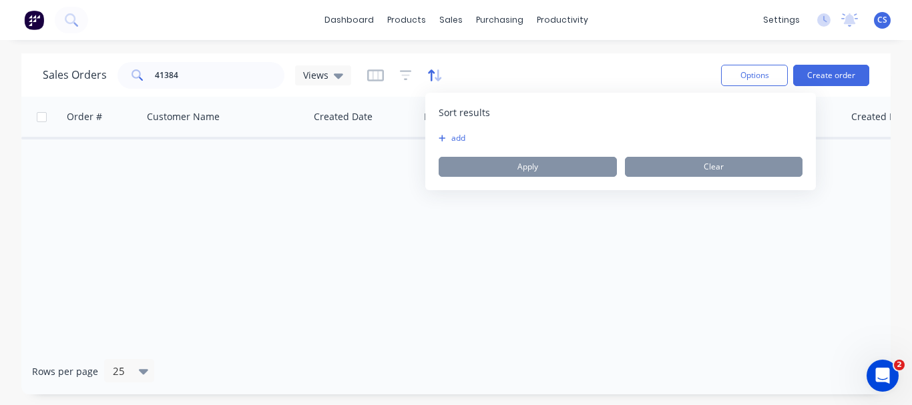
click at [435, 77] on icon "button" at bounding box center [438, 75] width 7 height 12
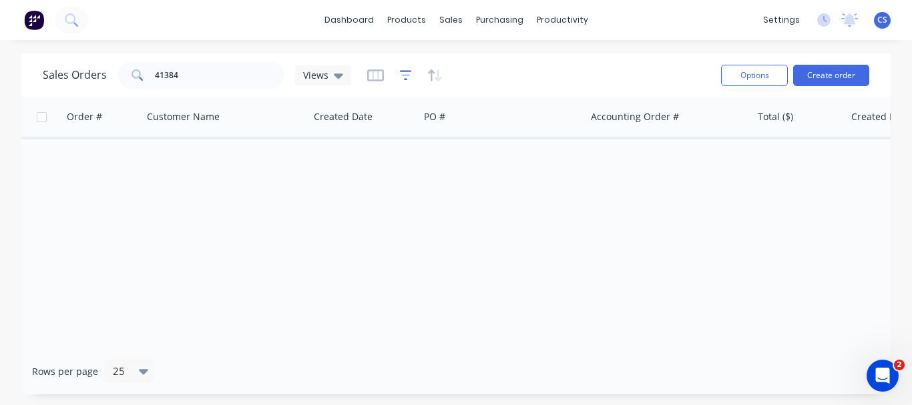
click at [404, 79] on icon "button" at bounding box center [406, 75] width 12 height 10
click at [373, 79] on icon "button" at bounding box center [375, 75] width 17 height 12
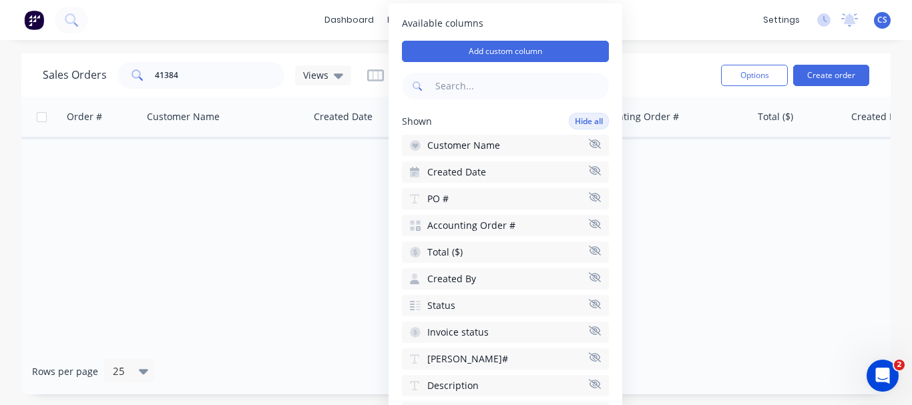
click at [343, 93] on div "Sales Orders 41384 Views Options Create order" at bounding box center [455, 74] width 869 height 43
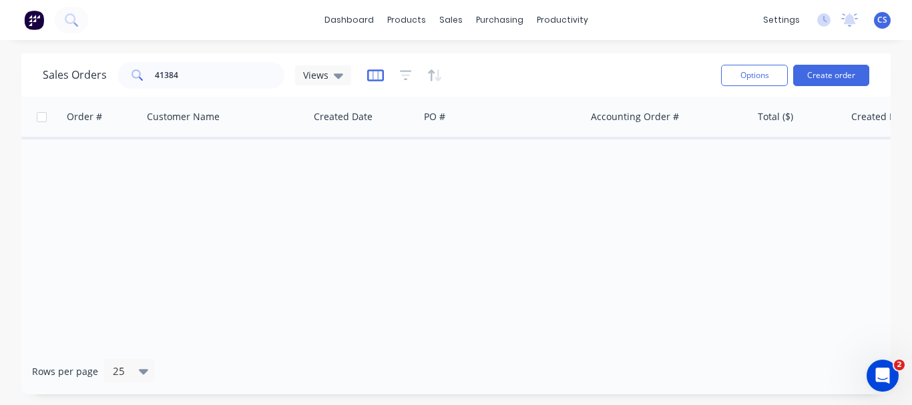
click at [376, 81] on icon "button" at bounding box center [375, 75] width 17 height 13
click at [298, 105] on div "Customer Name" at bounding box center [225, 117] width 167 height 40
drag, startPoint x: 208, startPoint y: 67, endPoint x: 129, endPoint y: 88, distance: 82.1
click at [129, 88] on div "41384" at bounding box center [201, 75] width 167 height 27
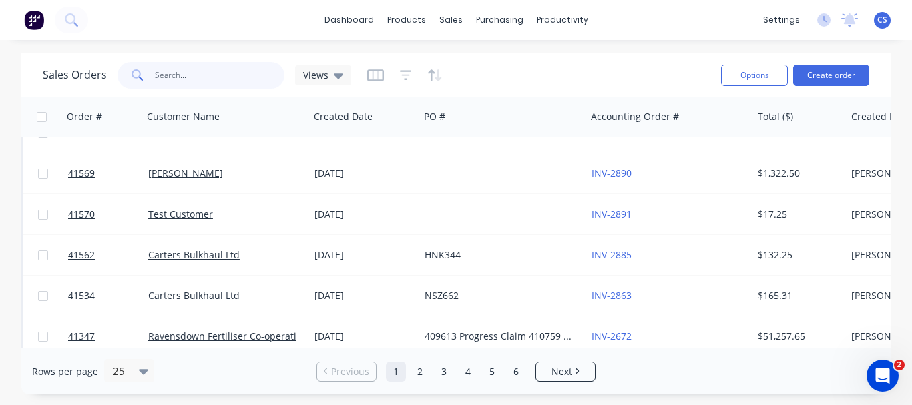
scroll to position [632, 0]
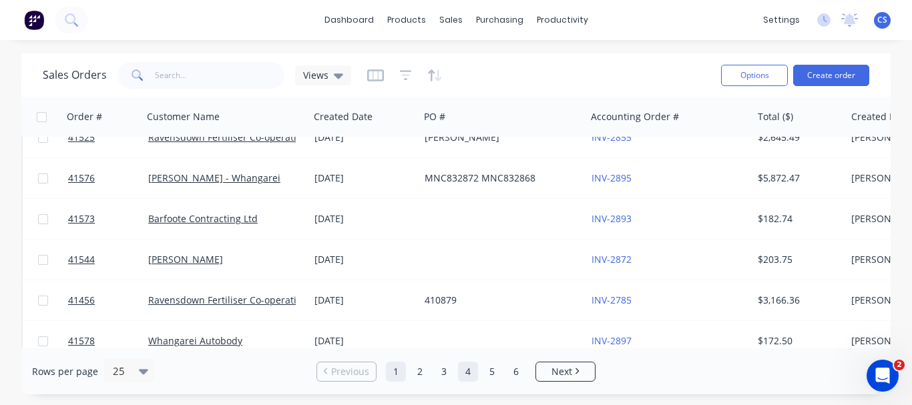
click at [473, 371] on link "4" at bounding box center [468, 372] width 20 height 20
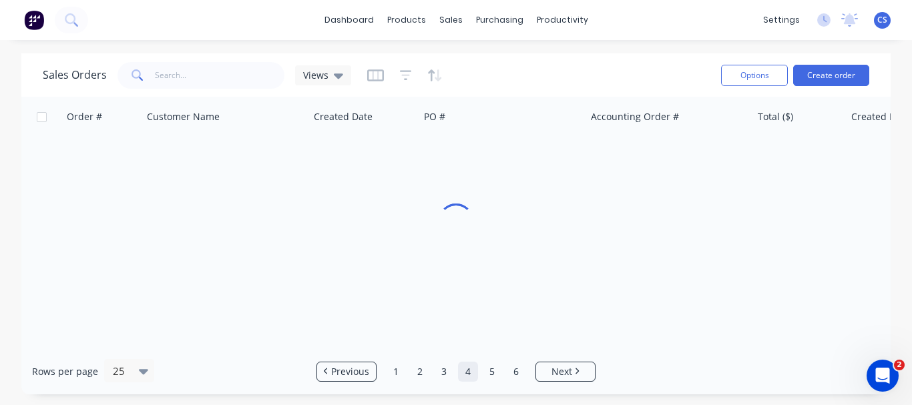
scroll to position [0, 0]
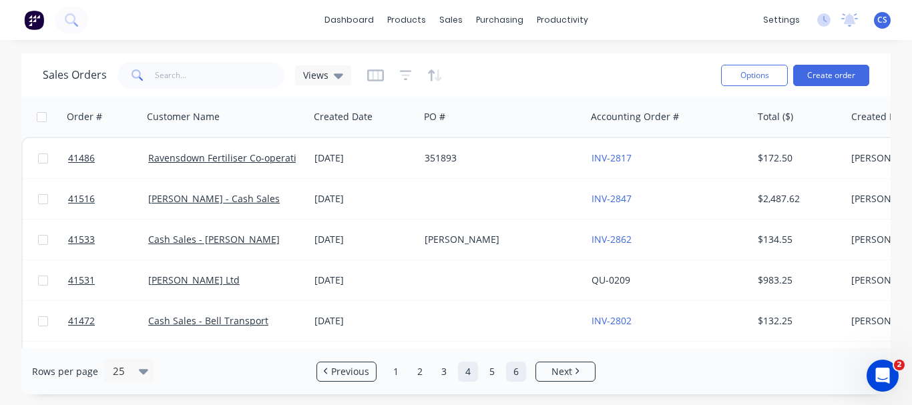
click at [516, 377] on link "6" at bounding box center [516, 372] width 20 height 20
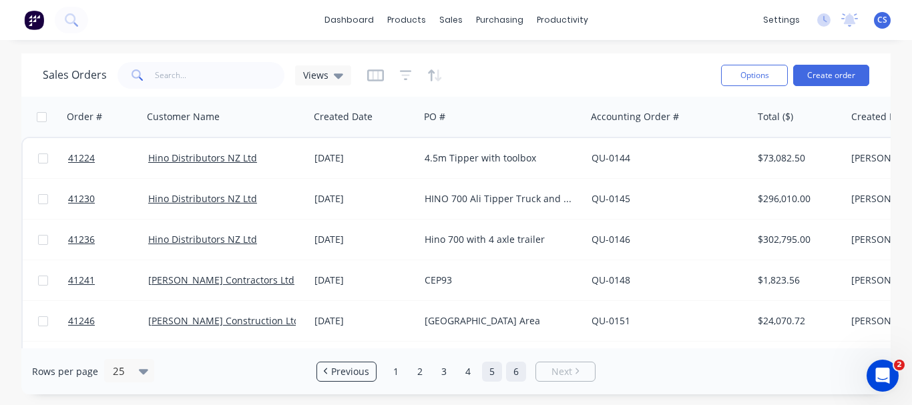
click at [500, 371] on link "5" at bounding box center [492, 372] width 20 height 20
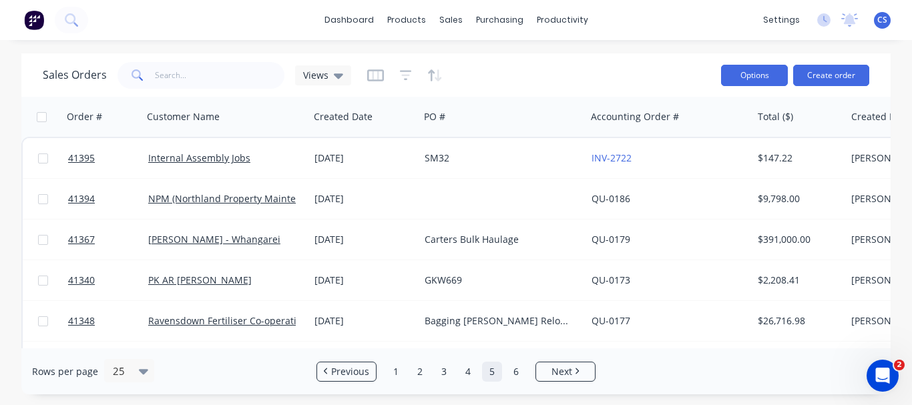
click at [747, 72] on button "Options" at bounding box center [754, 75] width 67 height 21
click at [642, 63] on div "Sales Orders Views" at bounding box center [377, 75] width 668 height 33
click at [341, 76] on div "Views" at bounding box center [323, 75] width 56 height 20
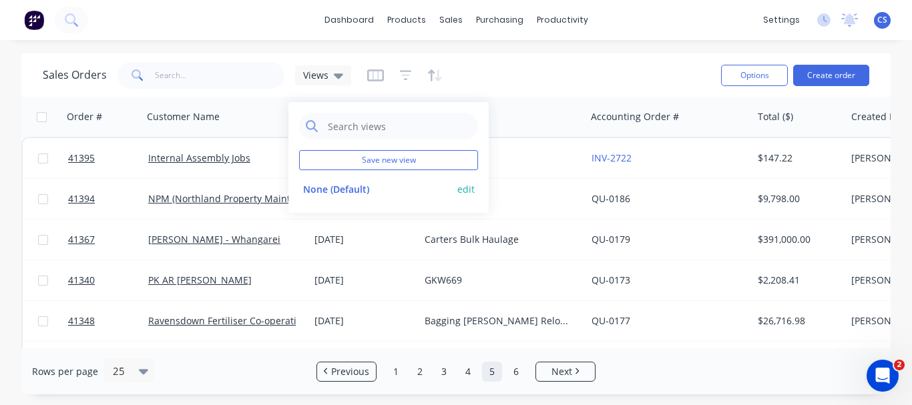
click at [459, 186] on button "edit" at bounding box center [465, 189] width 17 height 14
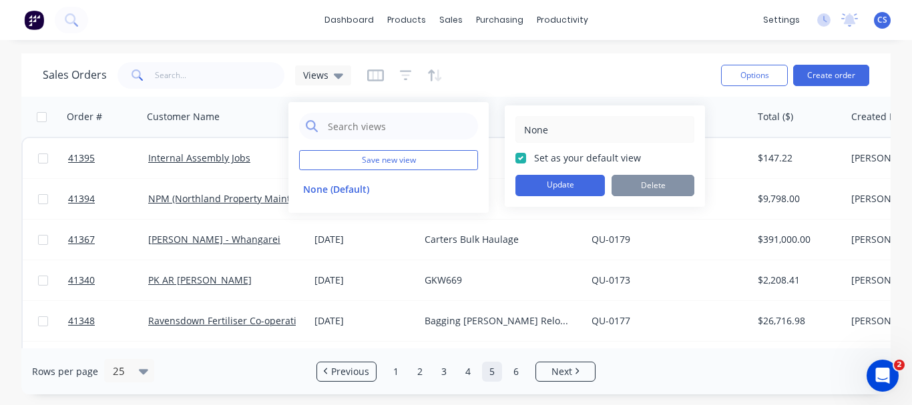
click at [534, 154] on label "Set as your default view" at bounding box center [587, 158] width 107 height 14
click at [522, 154] on input "Set as your default view" at bounding box center [520, 157] width 11 height 13
checkbox input "false"
click at [530, 176] on button "Update" at bounding box center [559, 185] width 89 height 21
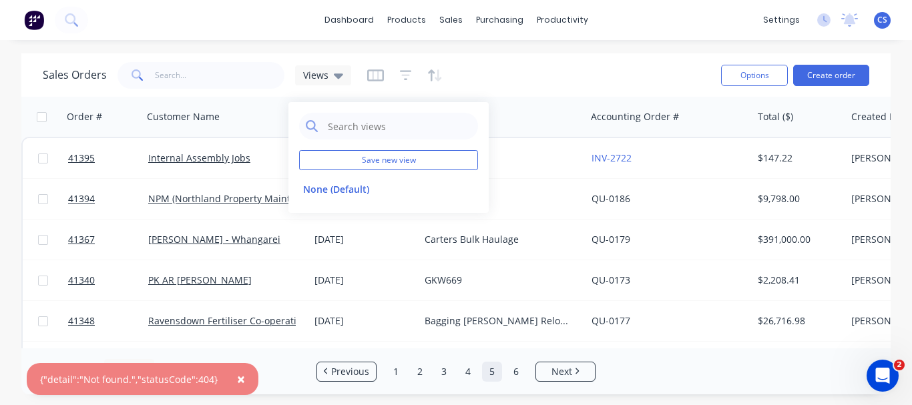
click at [528, 83] on div "Sales Orders Views" at bounding box center [377, 75] width 668 height 33
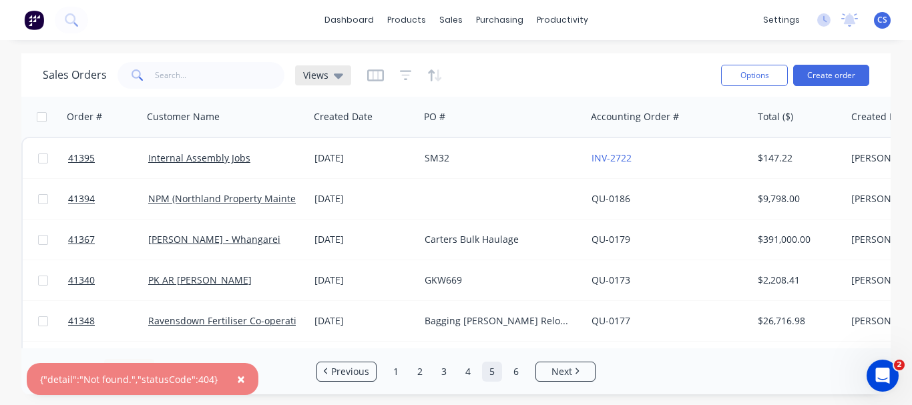
click at [331, 76] on div "Views" at bounding box center [323, 75] width 40 height 12
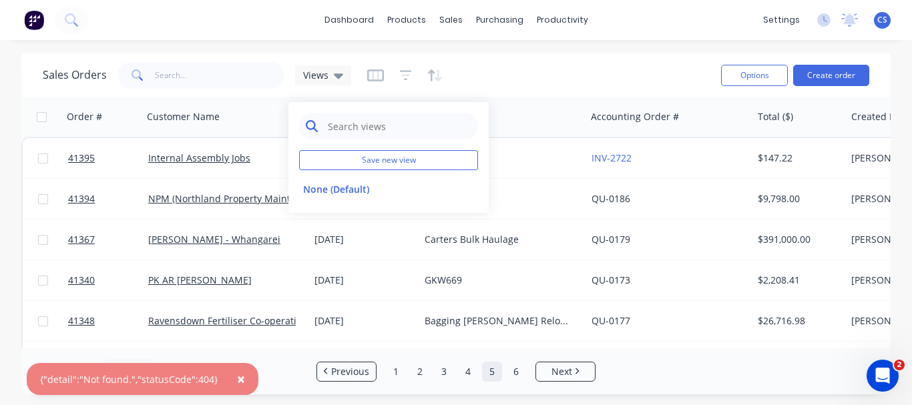
click at [357, 118] on input "text" at bounding box center [399, 126] width 145 height 27
type input "archived"
click at [511, 87] on div "Sales Orders Views" at bounding box center [377, 75] width 668 height 33
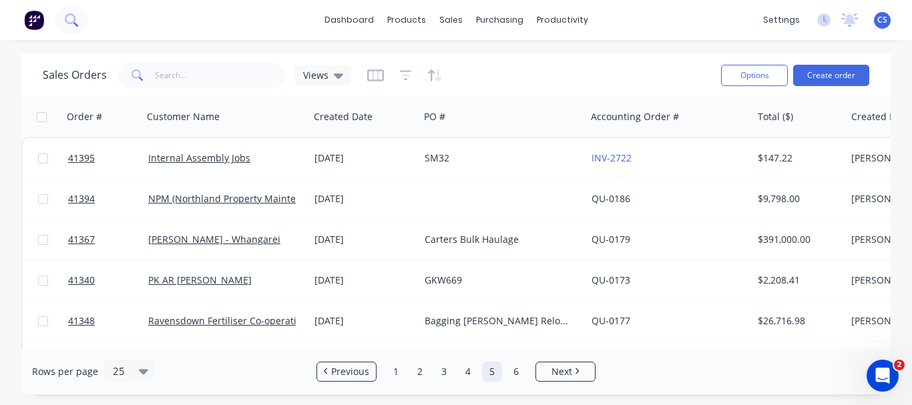
click at [69, 22] on icon at bounding box center [71, 19] width 13 height 13
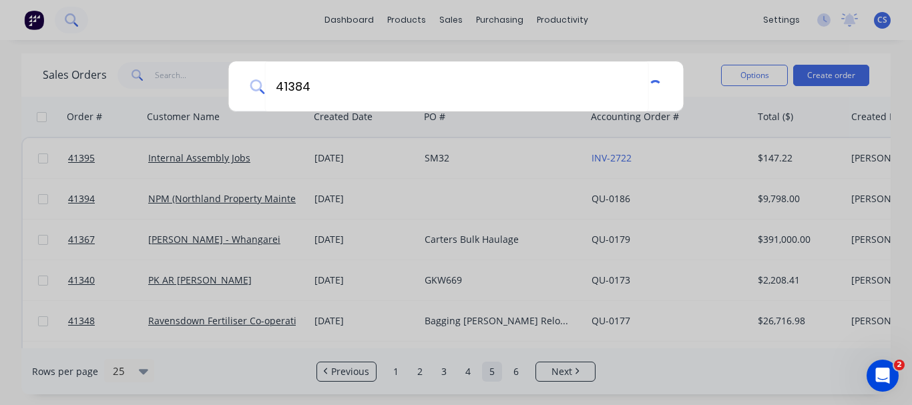
type input "41384"
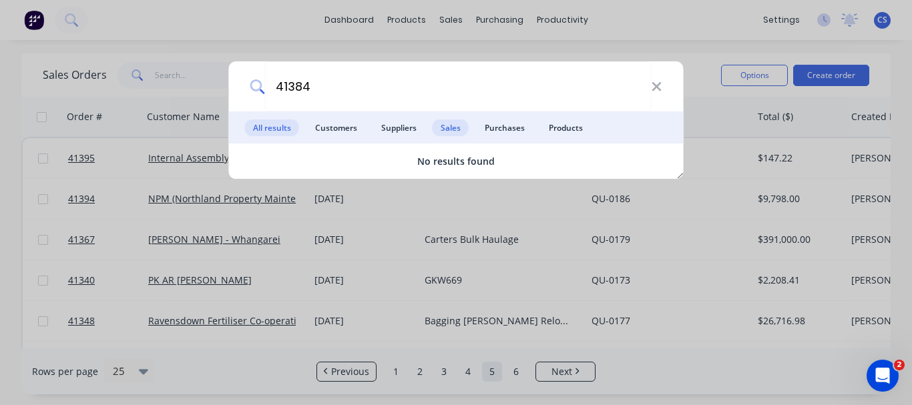
click at [445, 129] on span "Sales" at bounding box center [451, 128] width 36 height 17
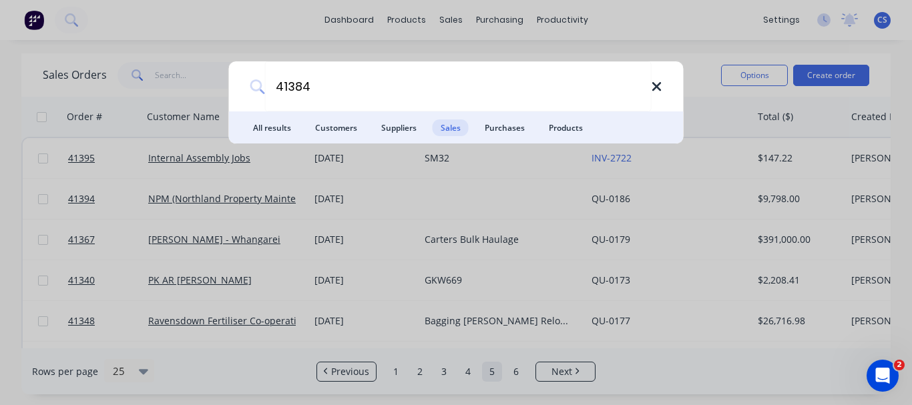
click at [660, 85] on icon at bounding box center [656, 86] width 11 height 15
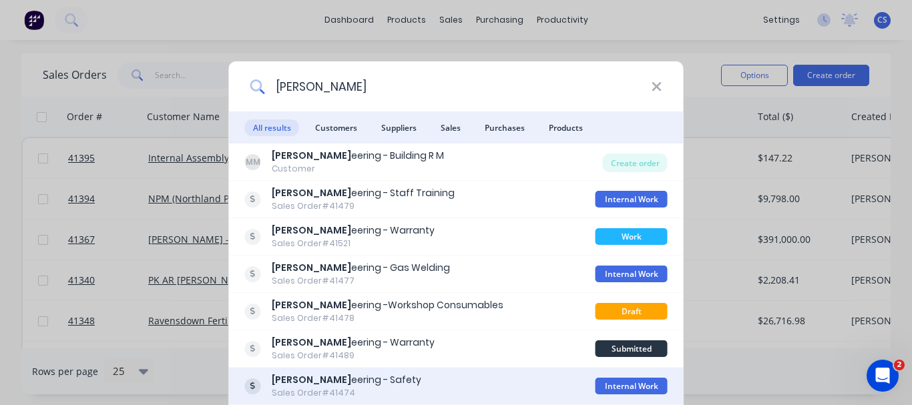
type input "morgan engin"
click at [315, 375] on b "Morgan Engin" at bounding box center [311, 379] width 79 height 13
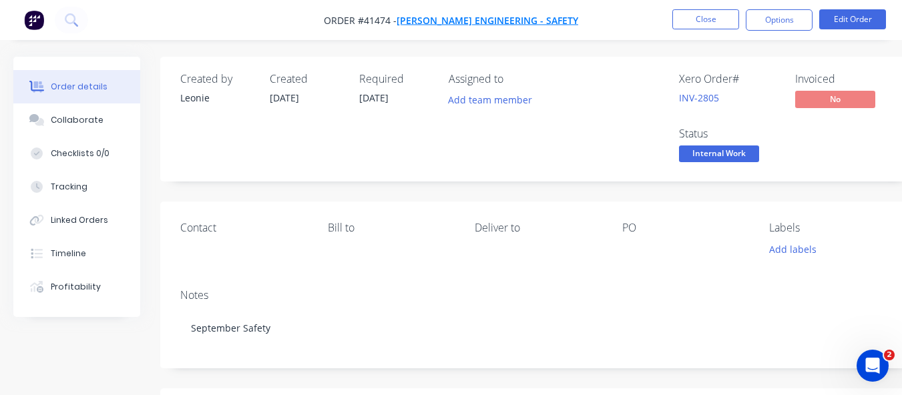
click at [461, 18] on span "Morgan Engineering - Safety" at bounding box center [488, 20] width 182 height 13
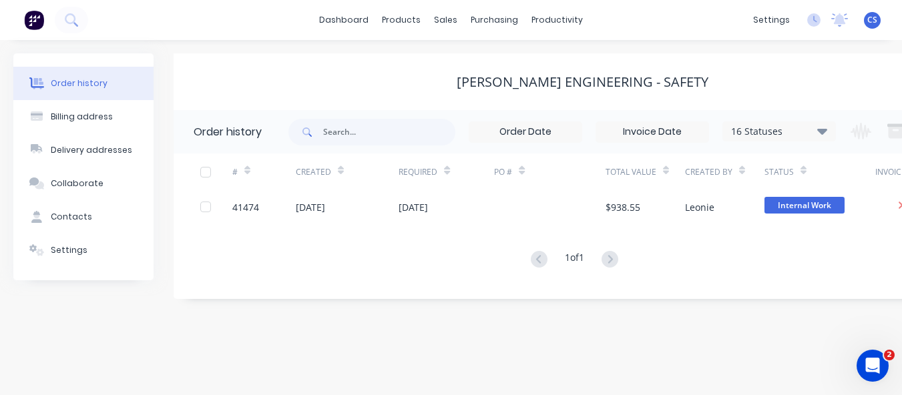
click at [815, 136] on div "16 Statuses" at bounding box center [779, 131] width 112 height 15
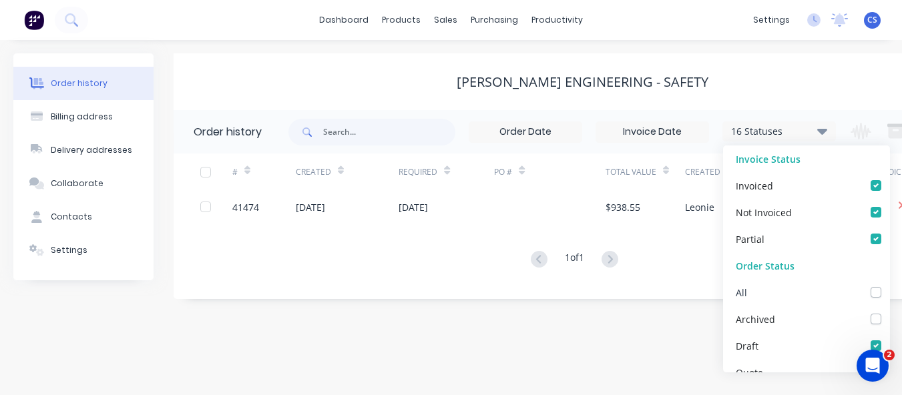
click at [889, 285] on label at bounding box center [889, 285] width 0 height 0
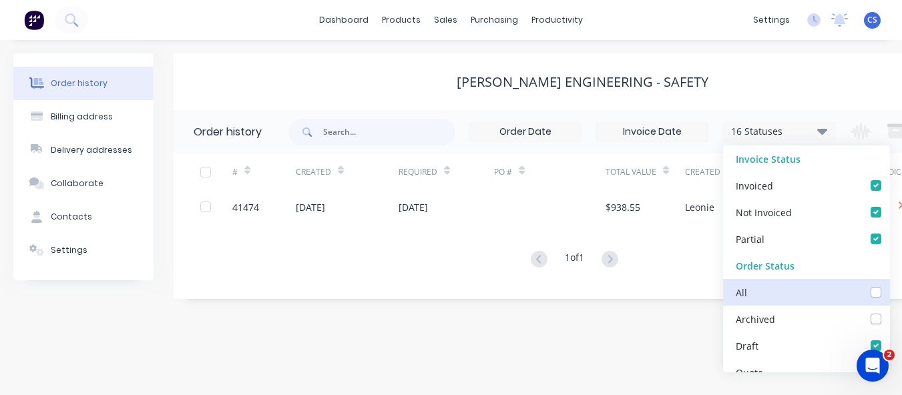
click at [889, 292] on input "checkbox" at bounding box center [894, 291] width 11 height 13
checkbox input "true"
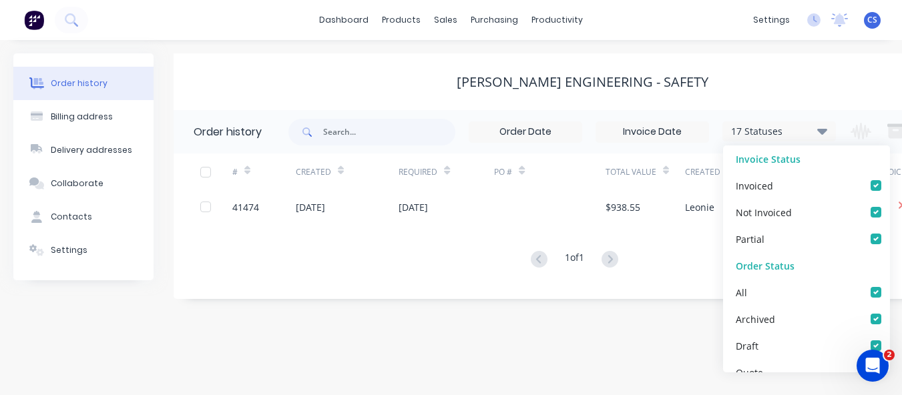
click at [537, 351] on div "Order history Billing address Delivery addresses Collaborate Contacts Settings …" at bounding box center [451, 217] width 902 height 355
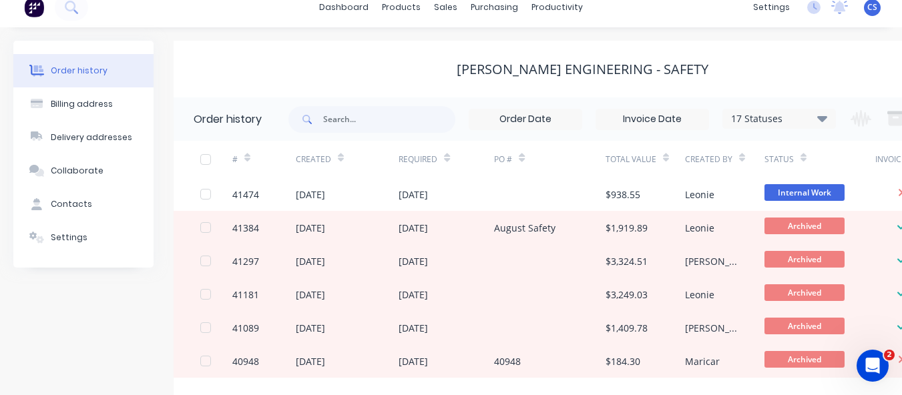
scroll to position [18, 0]
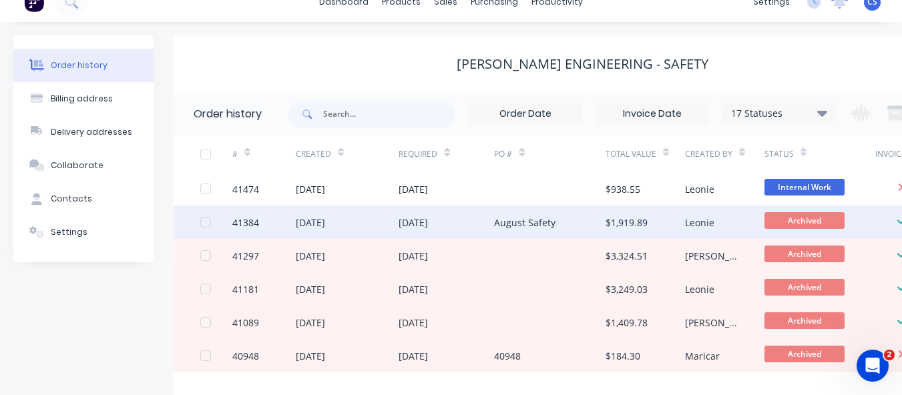
click at [425, 222] on div "31 Jul 2025" at bounding box center [413, 223] width 29 height 14
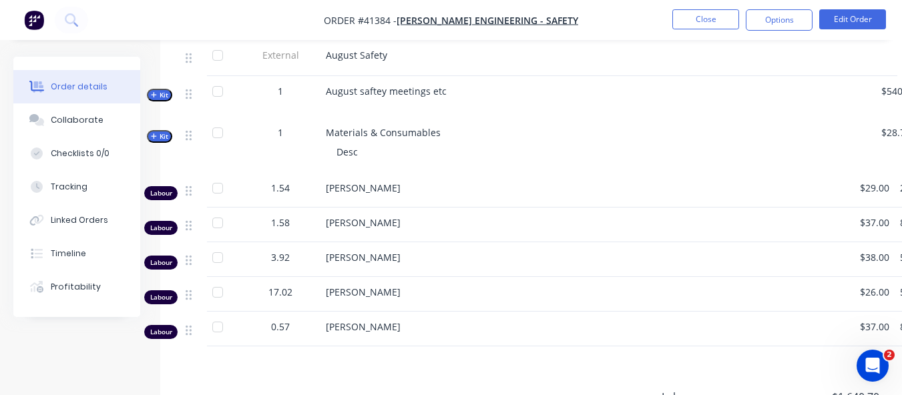
scroll to position [518, 0]
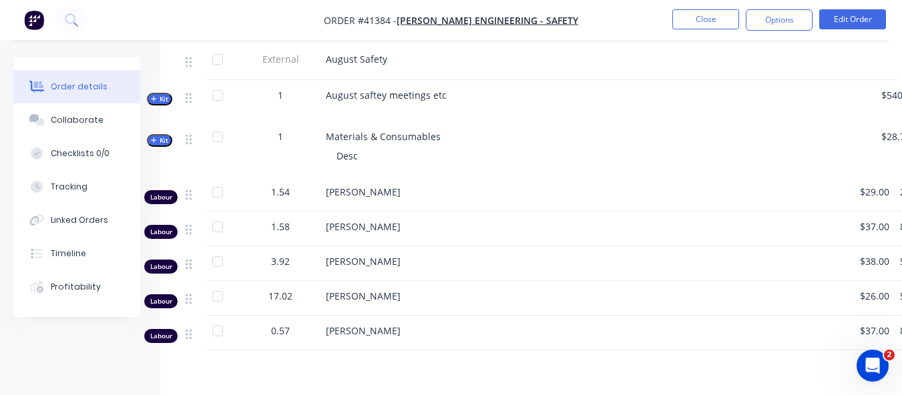
click at [151, 138] on icon "button" at bounding box center [154, 140] width 6 height 7
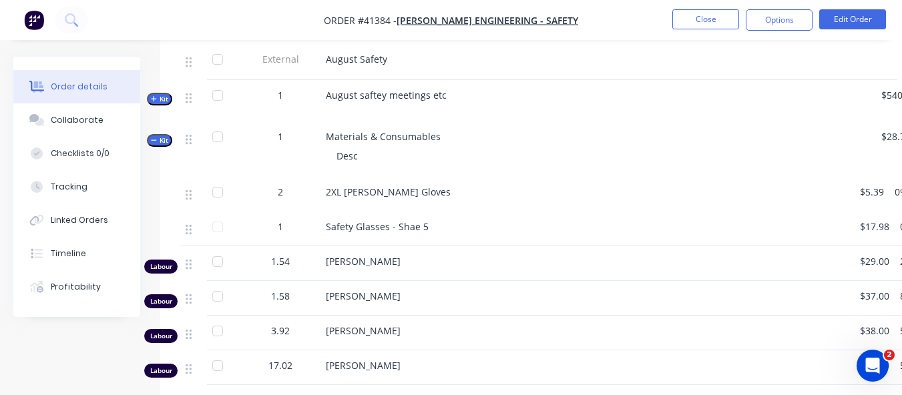
click at [153, 140] on icon "button" at bounding box center [153, 140] width 5 height 1
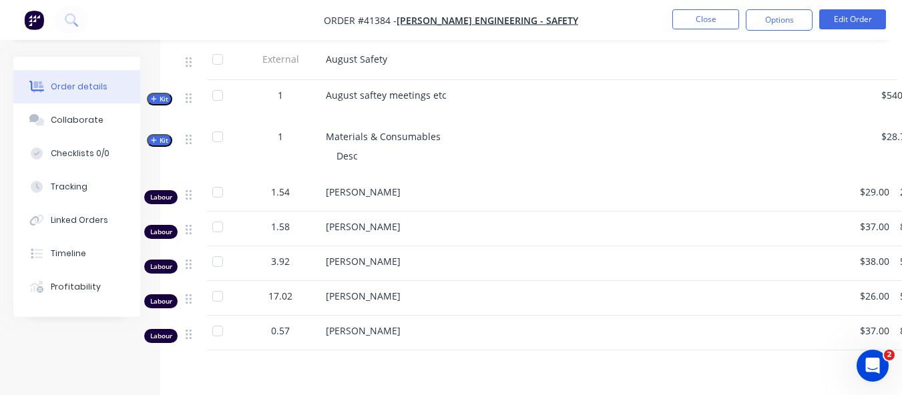
click at [93, 346] on div "Created by Leonie Created 31/07/25 Required 31/07/25 Assigned to CR CG JM RH sf…" at bounding box center [464, 63] width 902 height 1049
